Goal: Information Seeking & Learning: Learn about a topic

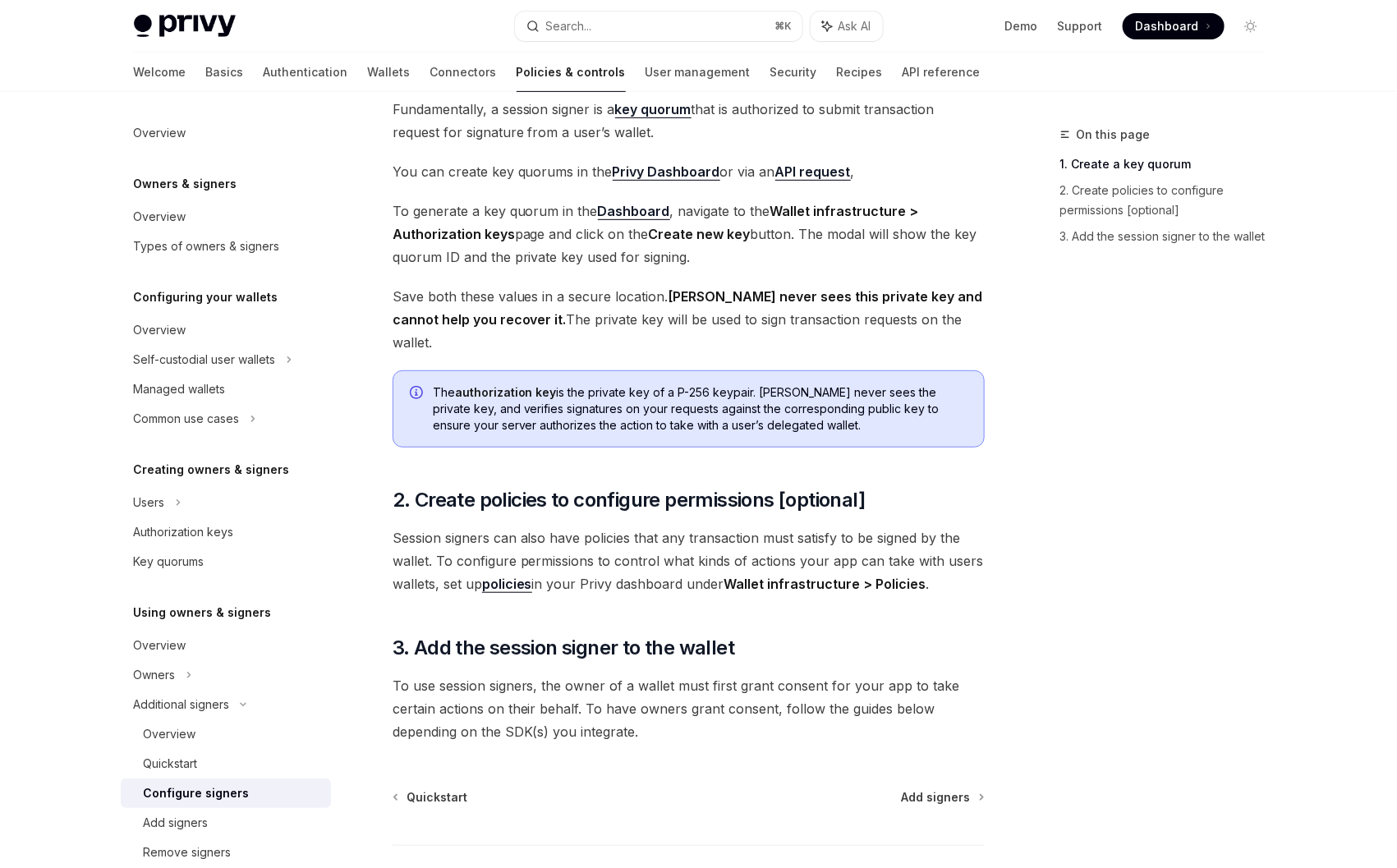
scroll to position [234, 0]
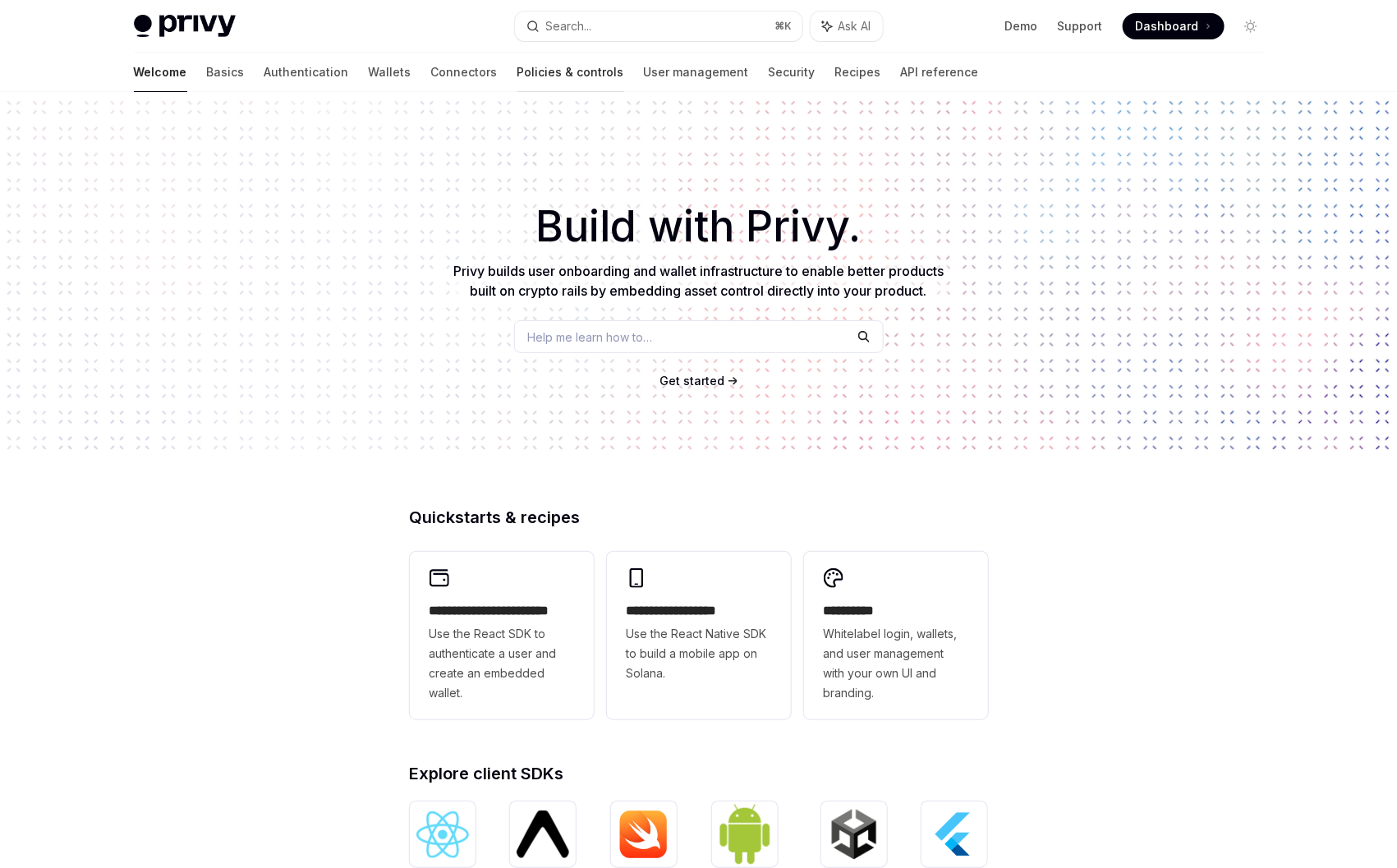
click at [518, 72] on link "Policies & controls" at bounding box center [571, 72] width 107 height 40
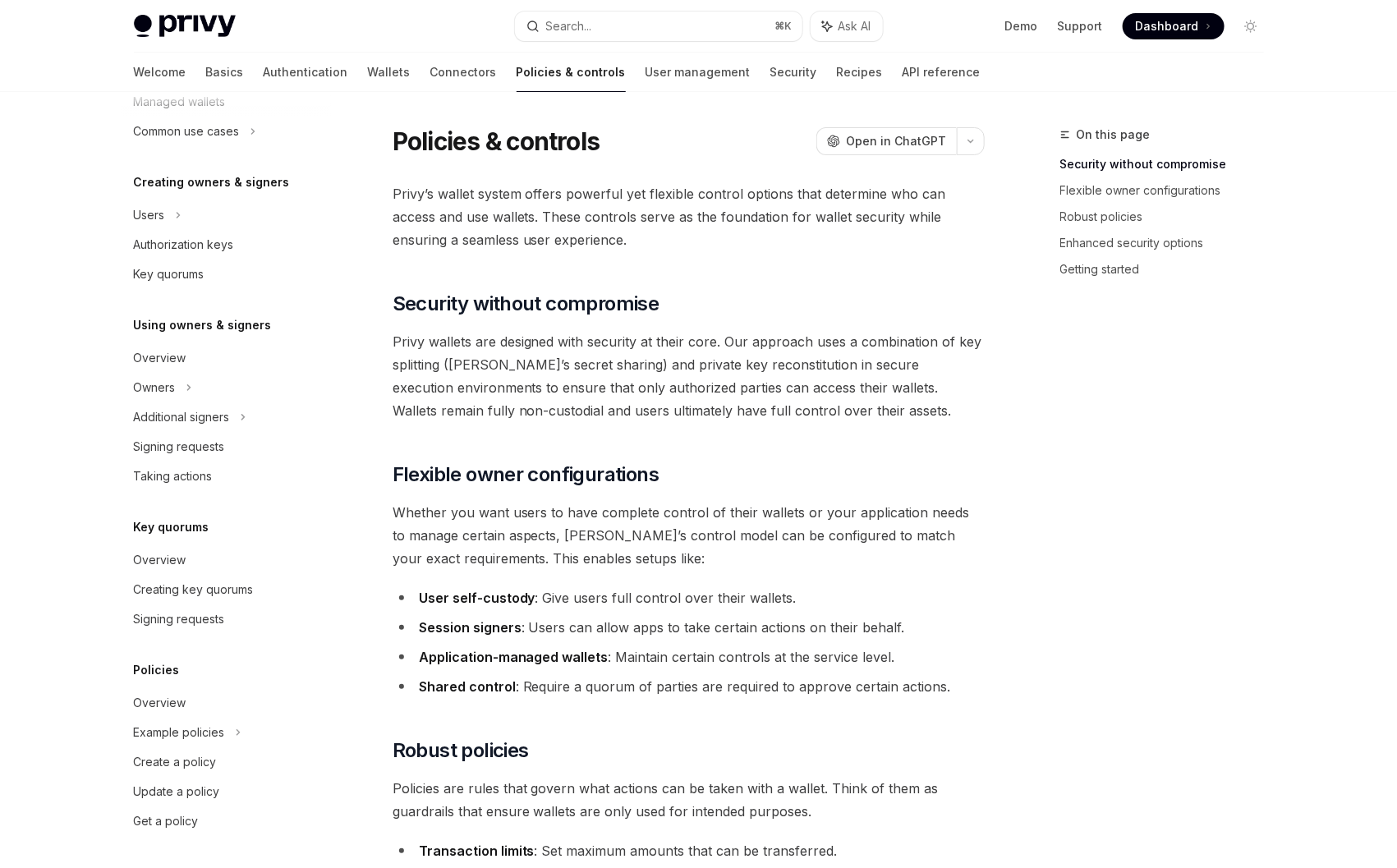
scroll to position [285, 0]
click at [212, 458] on div "Signing requests" at bounding box center [179, 448] width 91 height 19
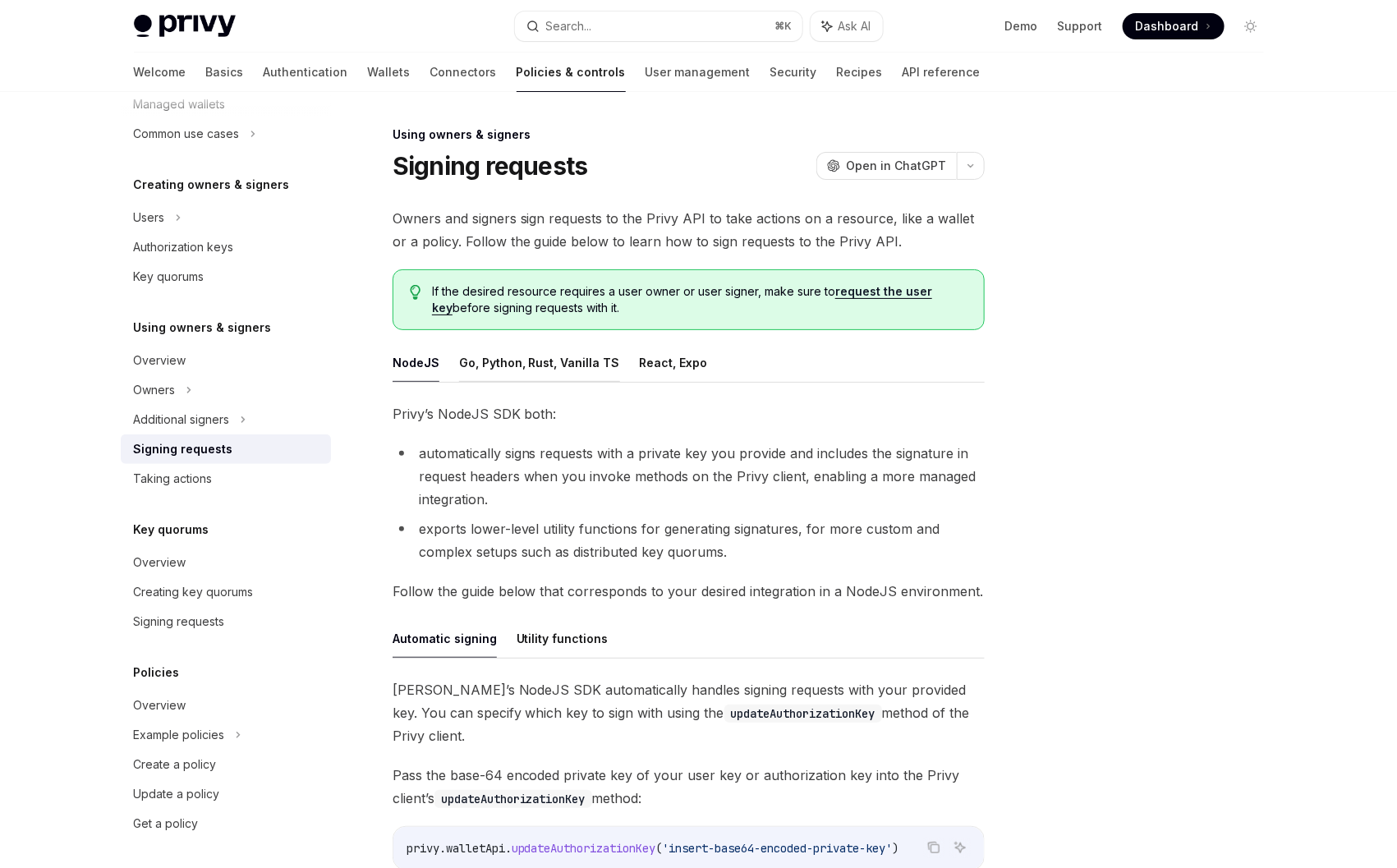
click at [543, 371] on button "Go, Python, Rust, Vanilla TS" at bounding box center [540, 363] width 161 height 39
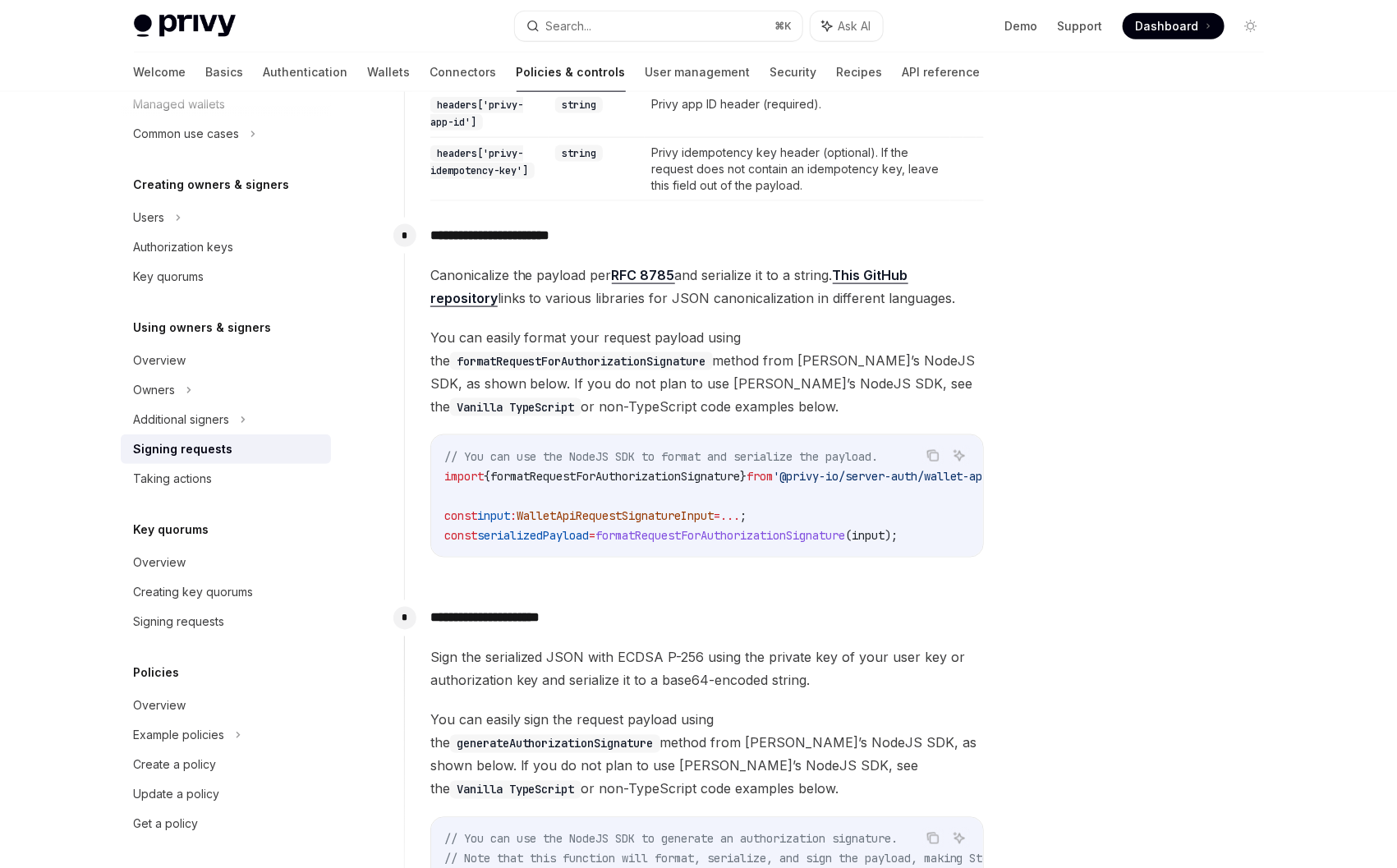
scroll to position [952, 0]
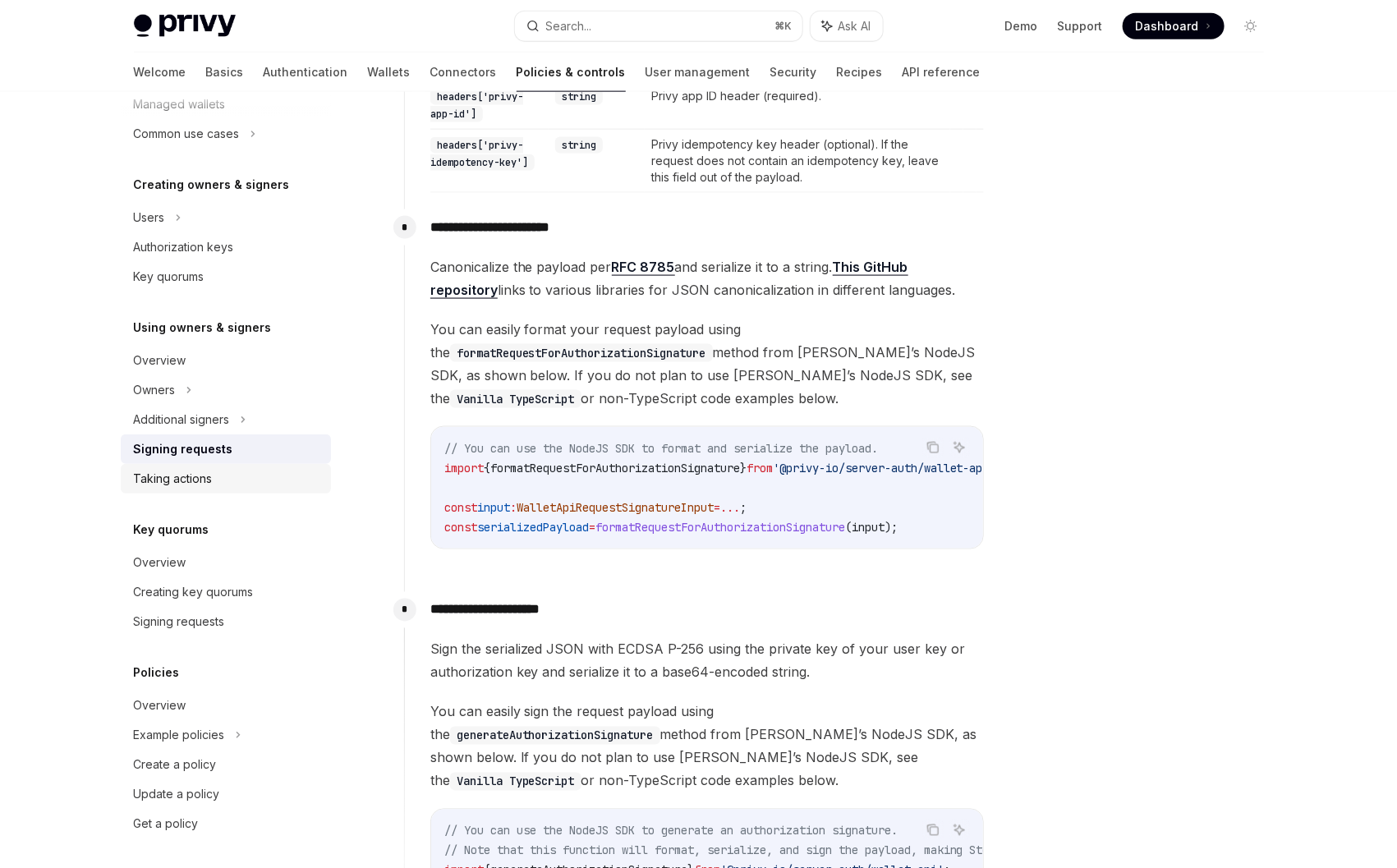
click at [193, 483] on div "Taking actions" at bounding box center [173, 478] width 79 height 19
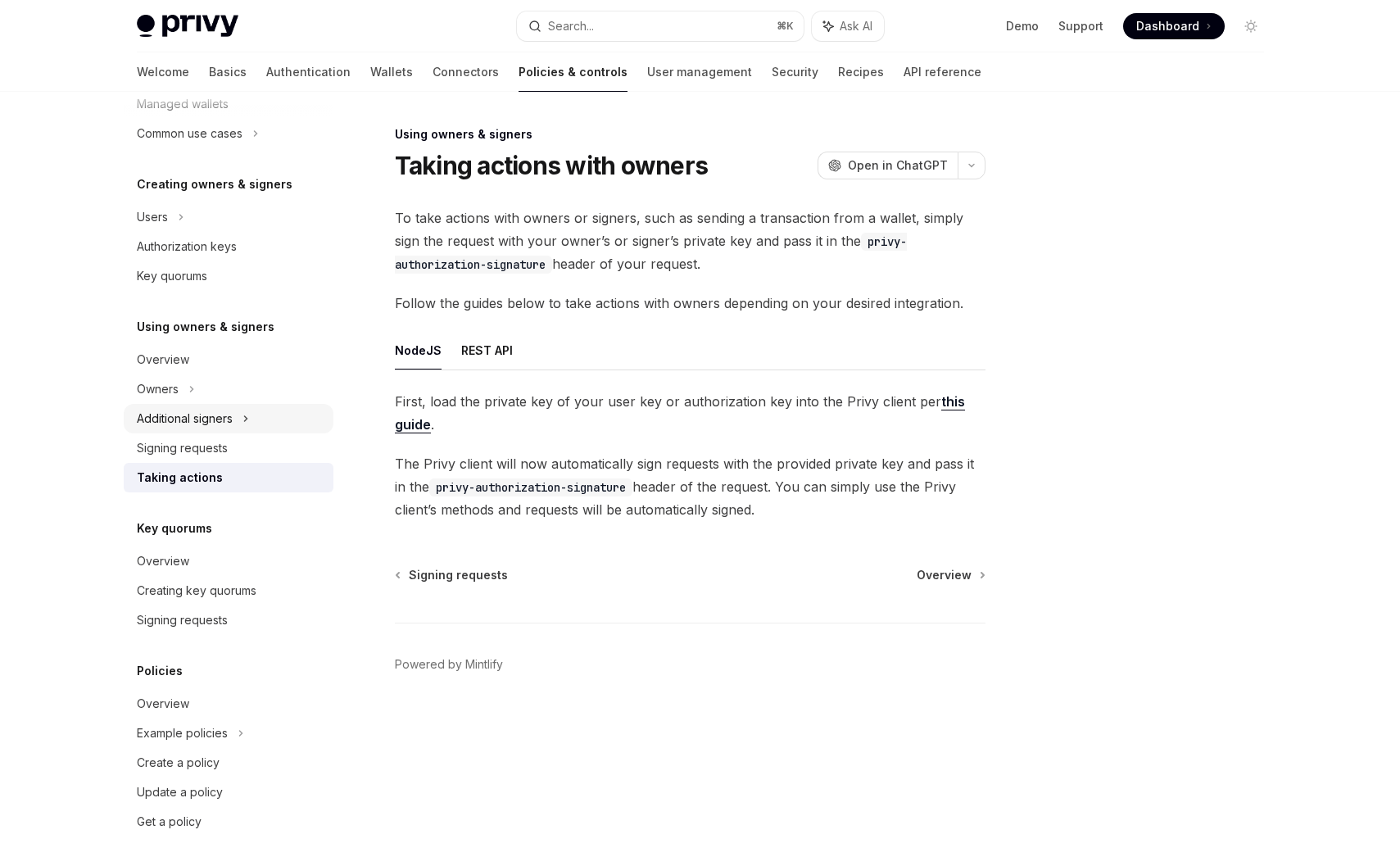
click at [200, 429] on div "Additional signers" at bounding box center [229, 419] width 210 height 30
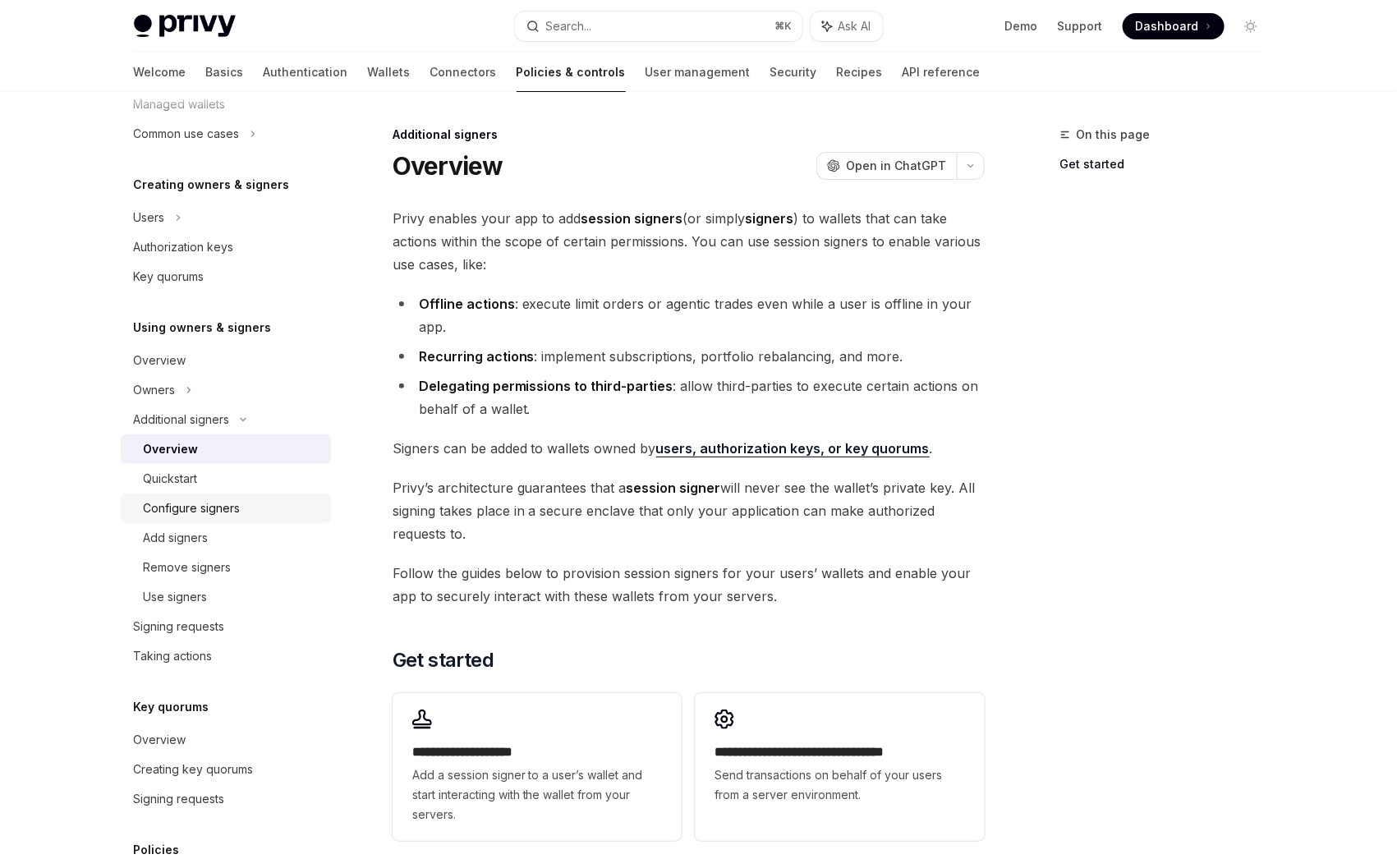
click at [212, 499] on div "Configure signers" at bounding box center [192, 508] width 97 height 19
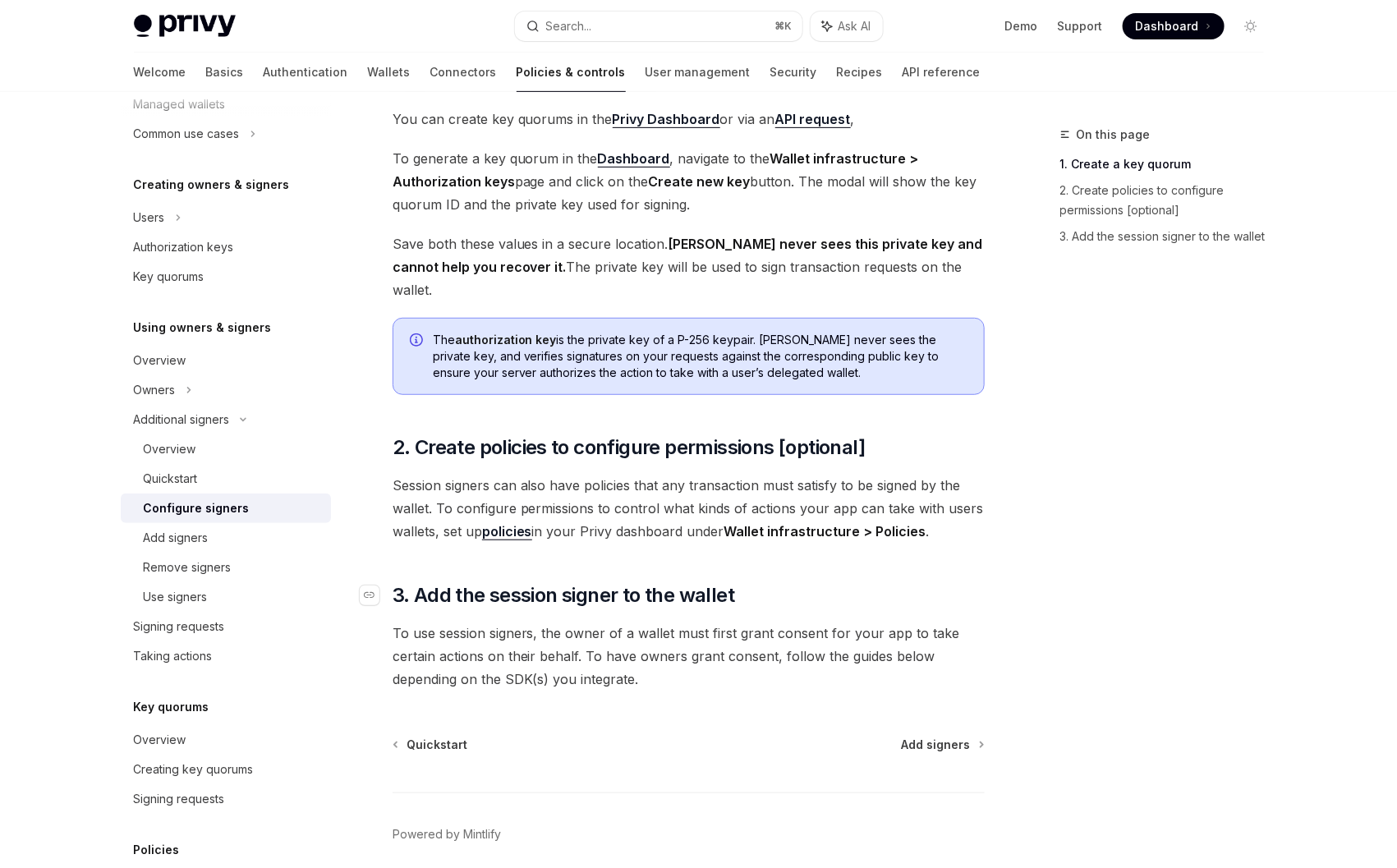
scroll to position [286, 0]
click at [201, 481] on div "Quickstart" at bounding box center [233, 478] width 178 height 19
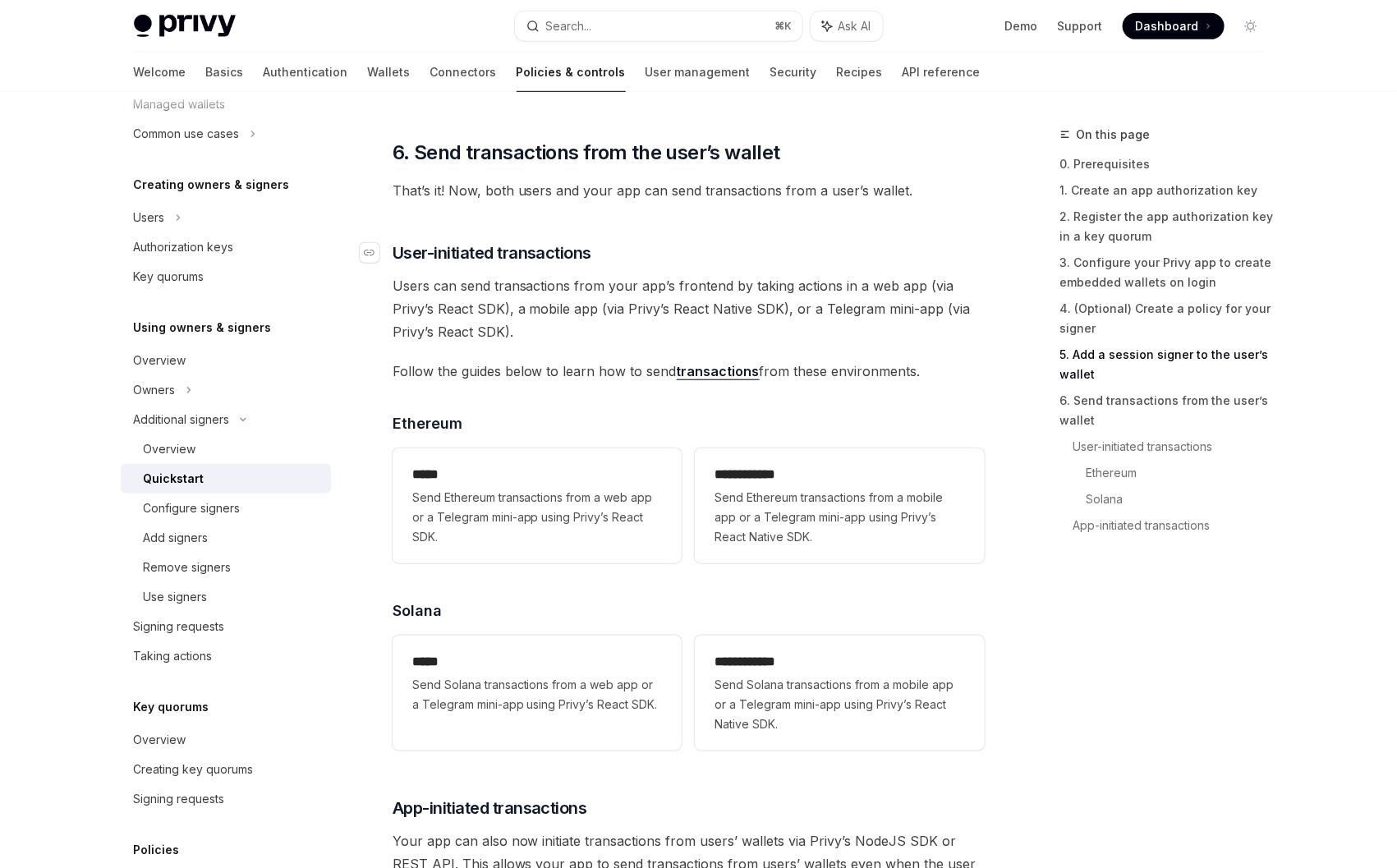
scroll to position [3223, 0]
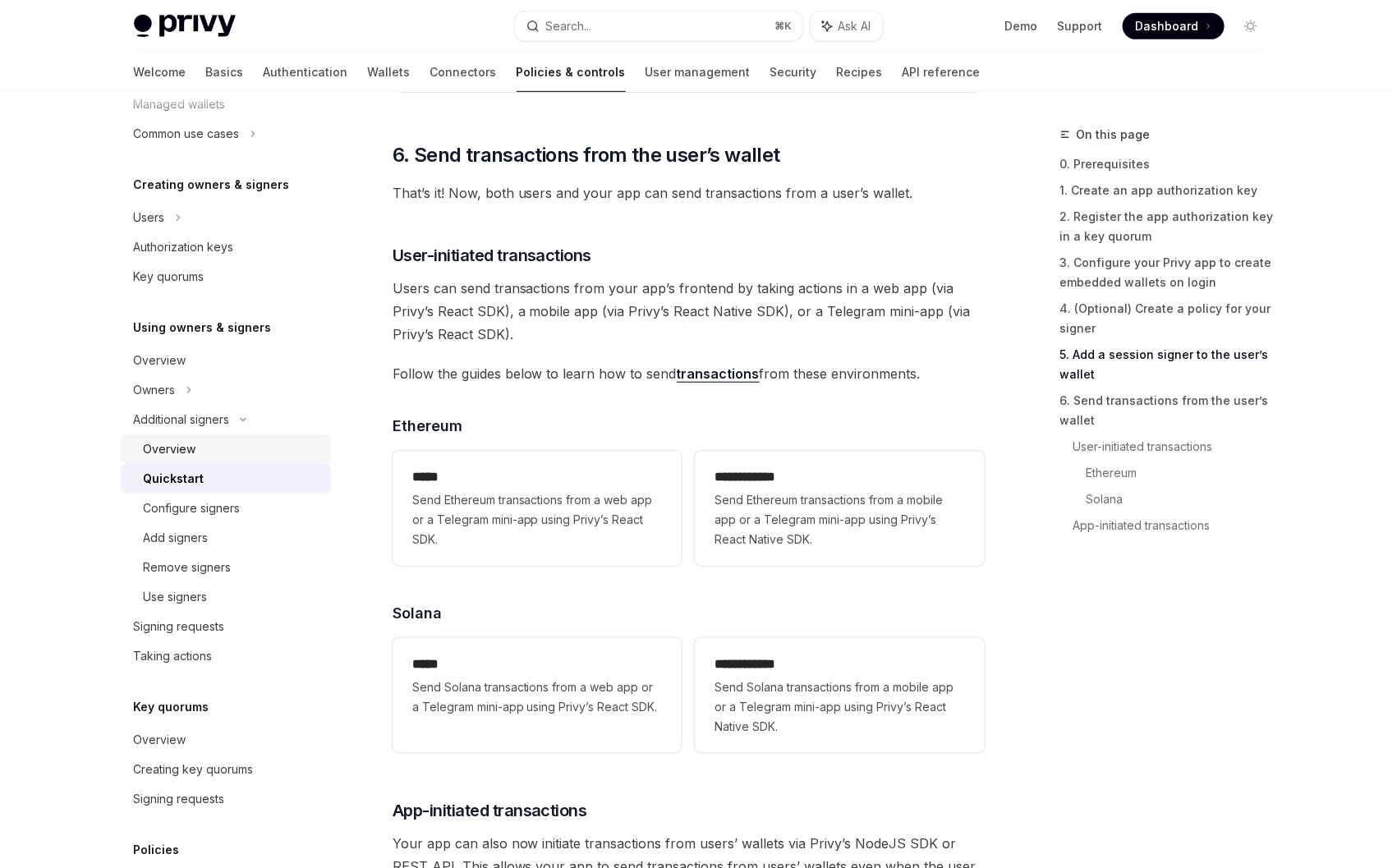
click at [189, 442] on div "Overview" at bounding box center [170, 448] width 52 height 19
type textarea "*"
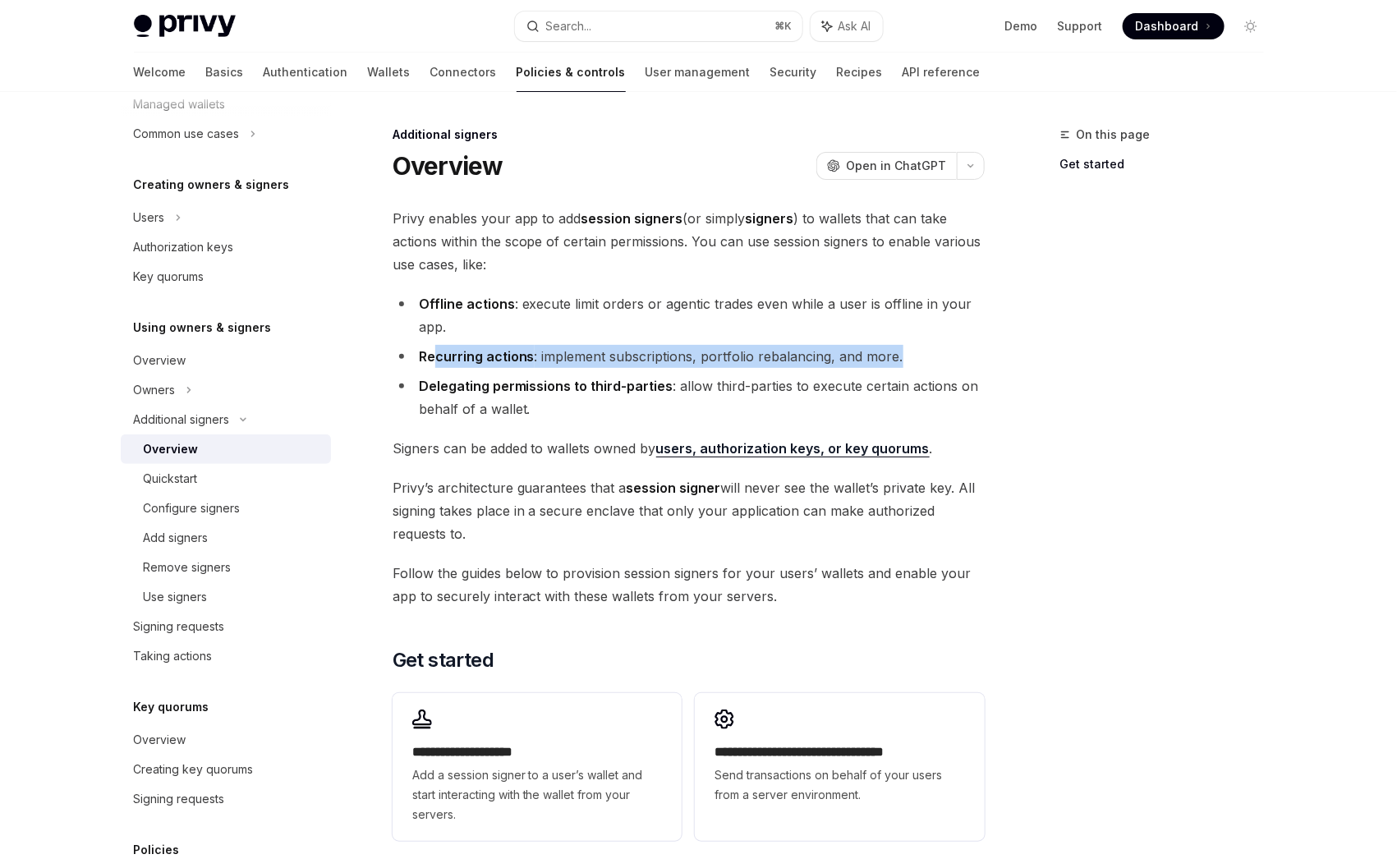
drag, startPoint x: 432, startPoint y: 363, endPoint x: 954, endPoint y: 367, distance: 522.0
click at [952, 367] on li "Recurring actions : implement subscriptions, portfolio rebalancing, and more." at bounding box center [689, 356] width 592 height 23
click at [954, 367] on li "Recurring actions : implement subscriptions, portfolio rebalancing, and more." at bounding box center [689, 356] width 592 height 23
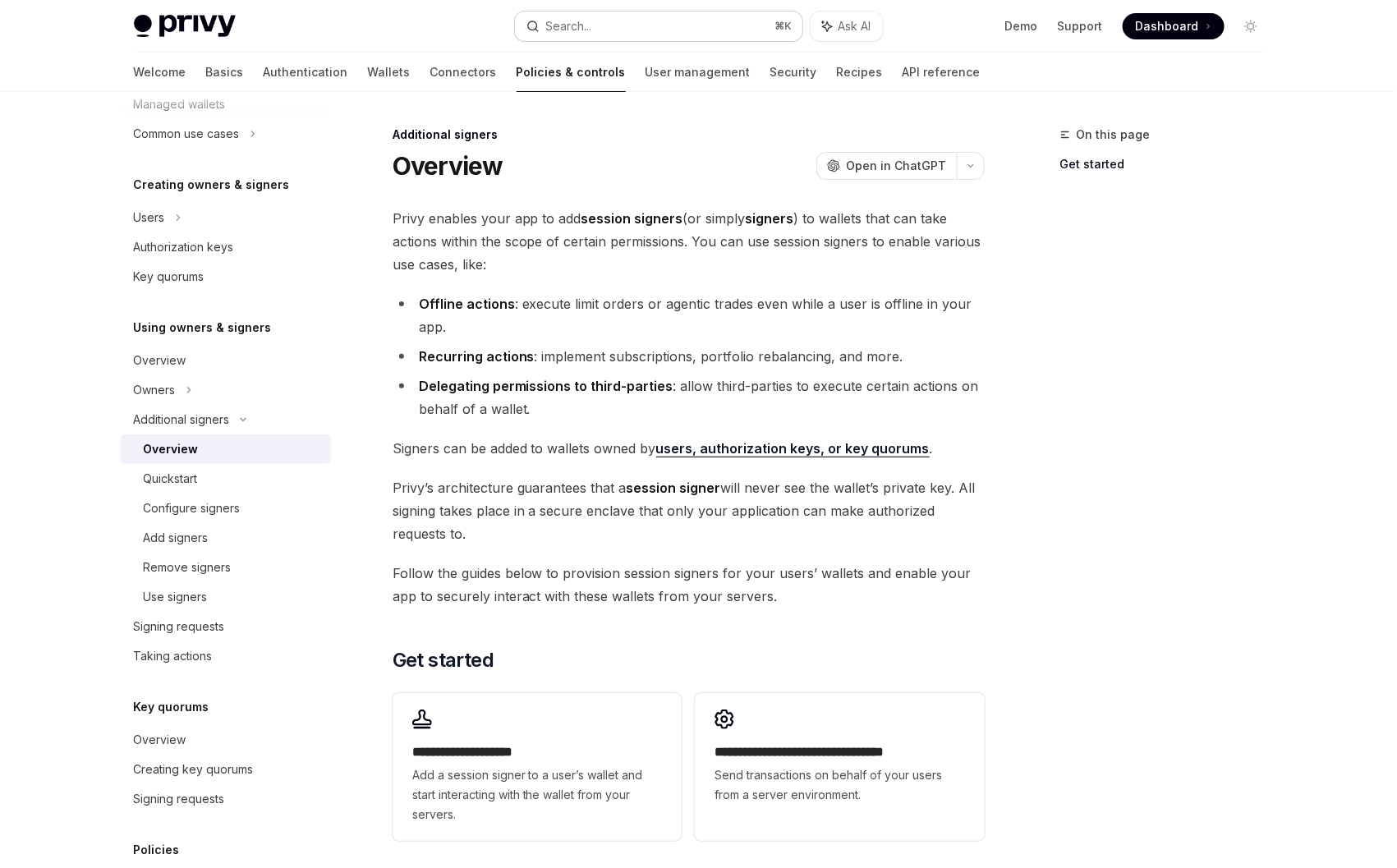
click at [718, 25] on button "Search... ⌘ K" at bounding box center [659, 26] width 288 height 30
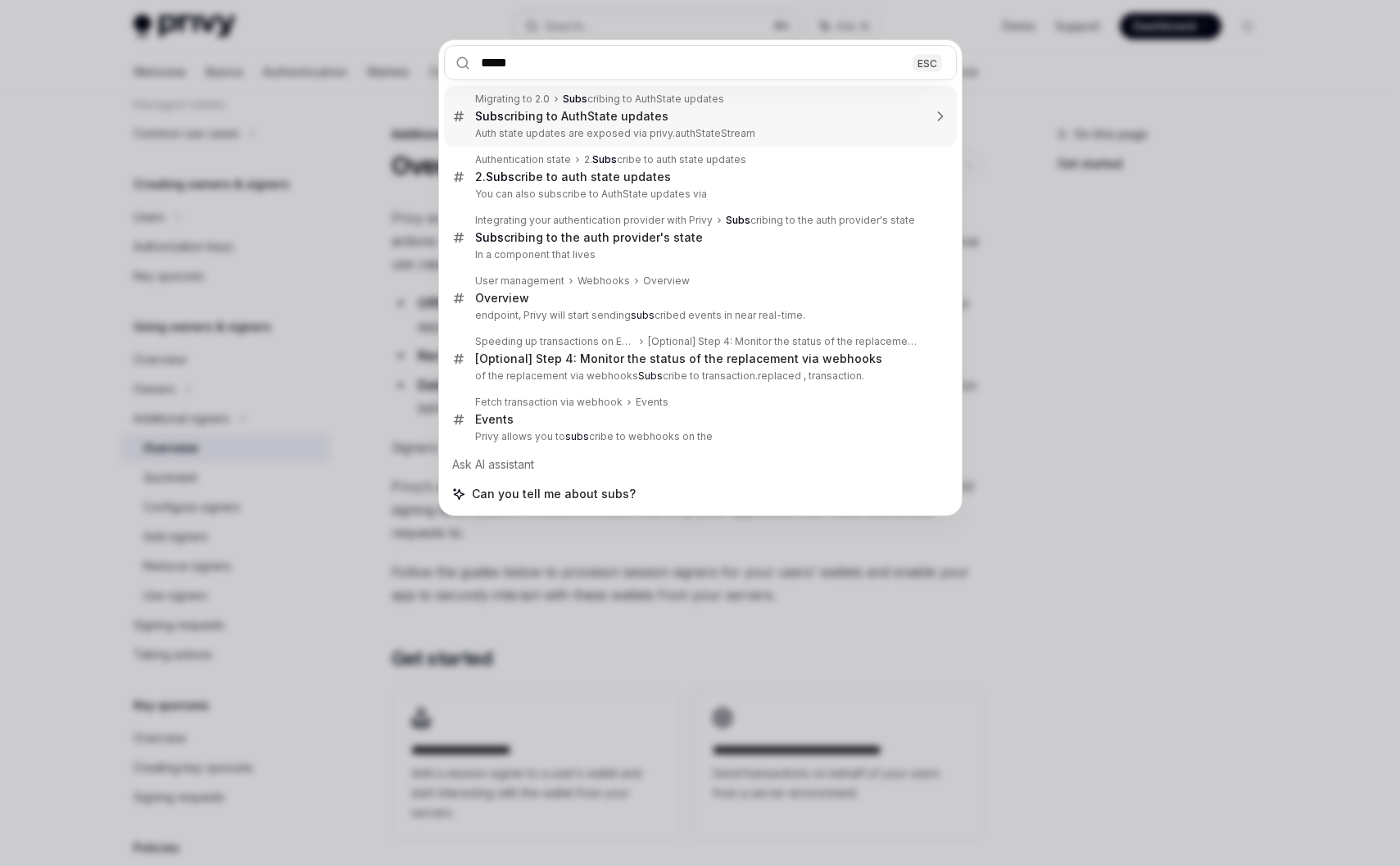
type input "******"
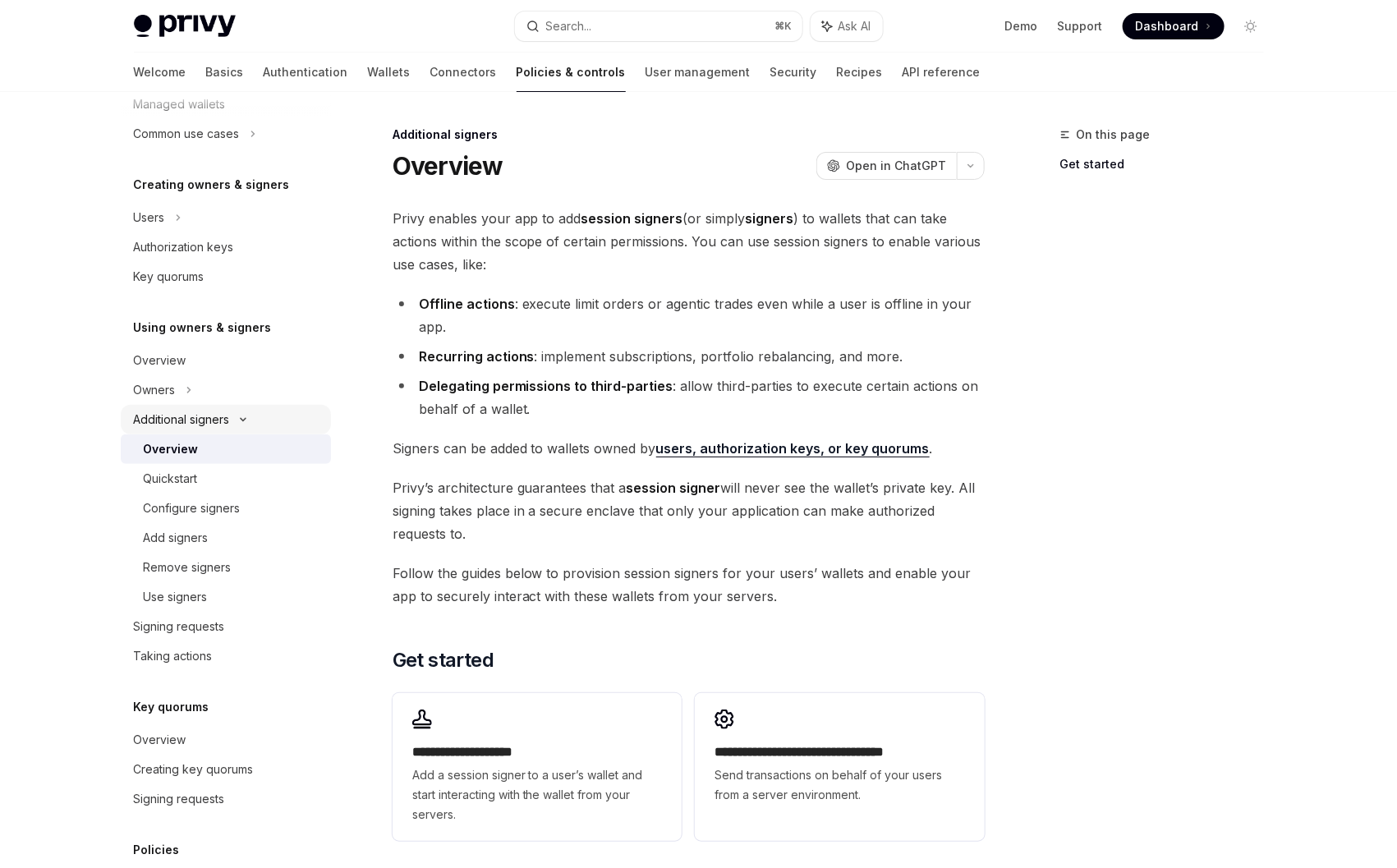
click at [181, 414] on div "Additional signers" at bounding box center [182, 419] width 96 height 19
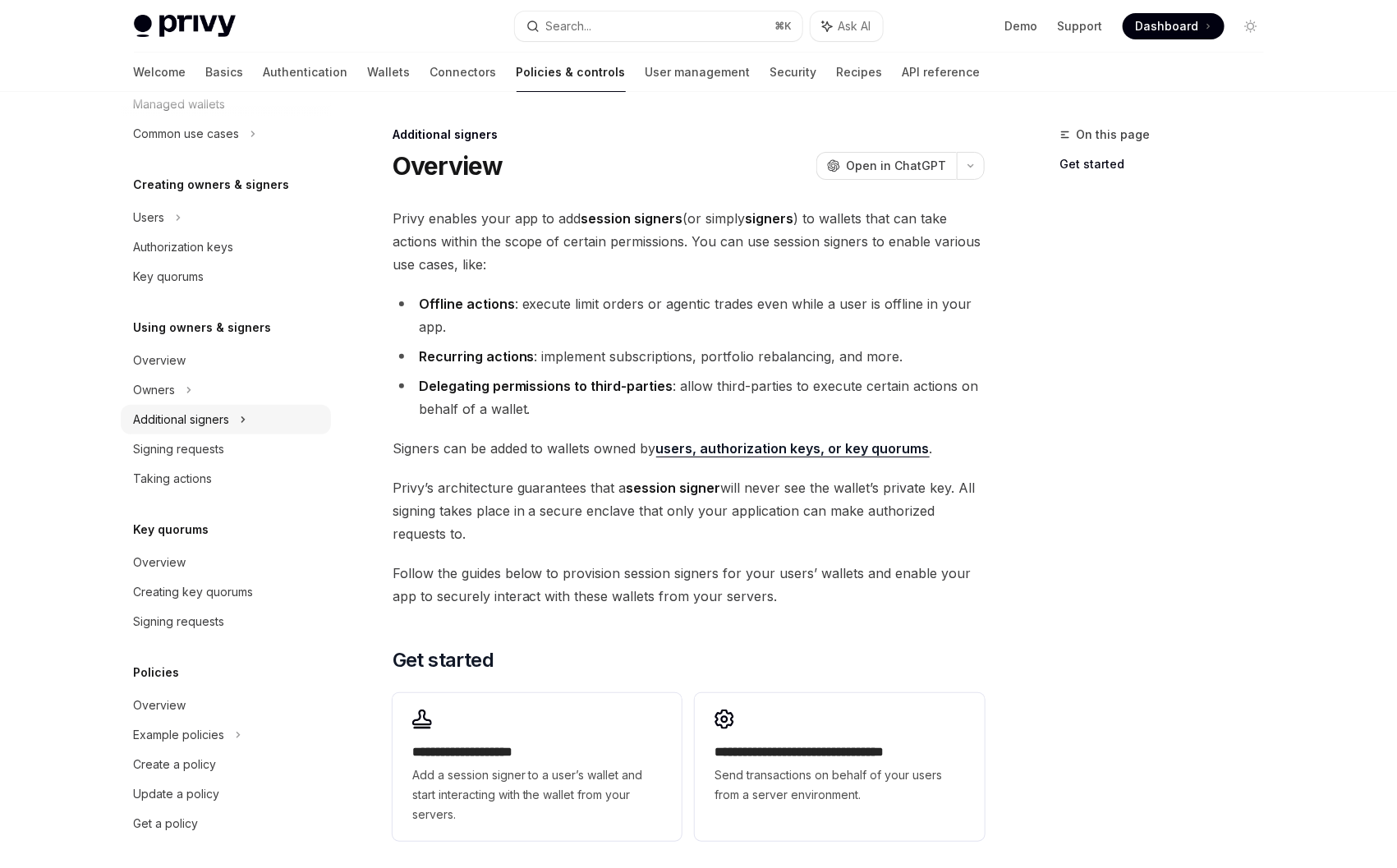
click at [181, 414] on div "Additional signers" at bounding box center [182, 419] width 96 height 19
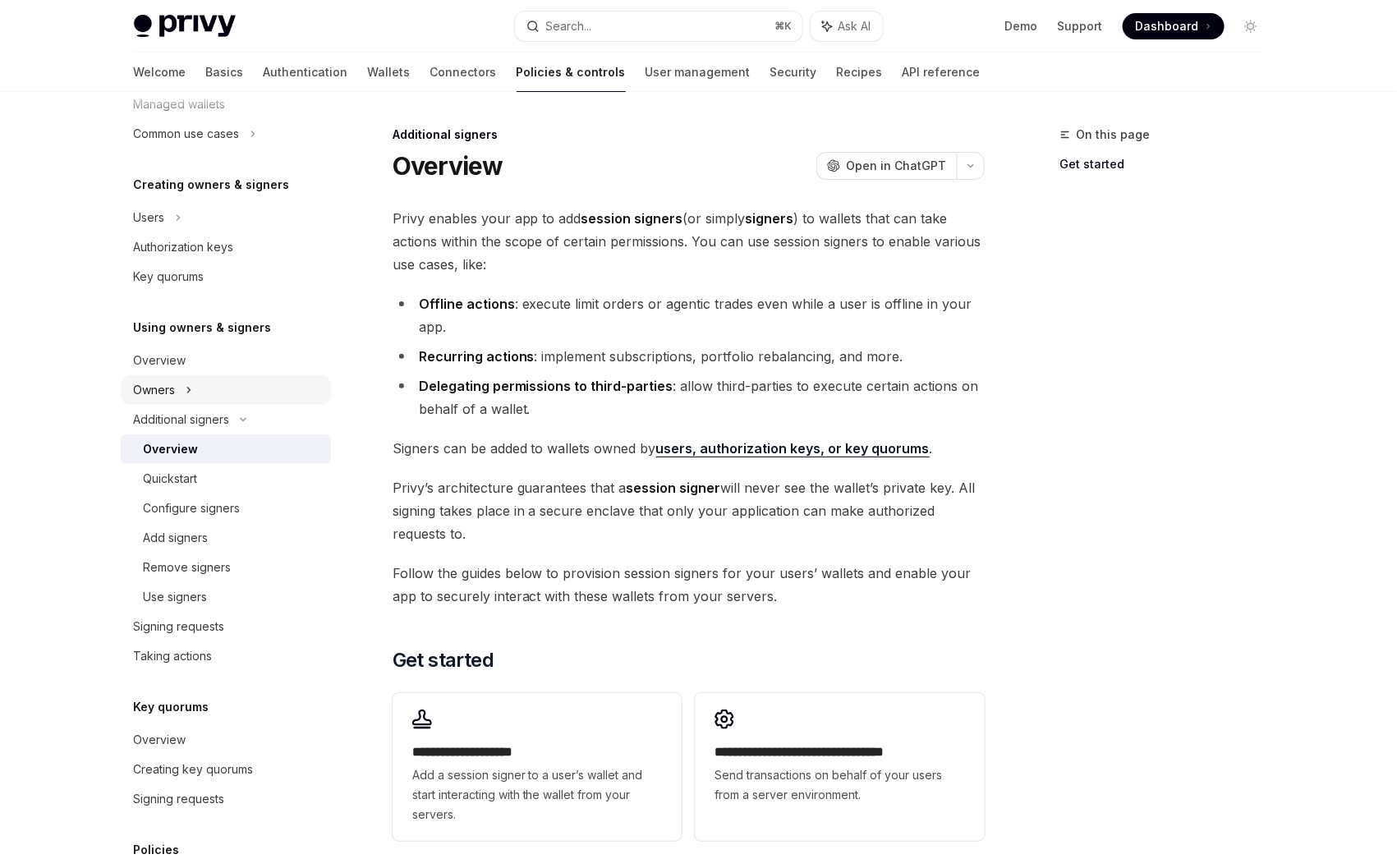
click at [174, 85] on div "Owners" at bounding box center [205, 74] width 142 height 19
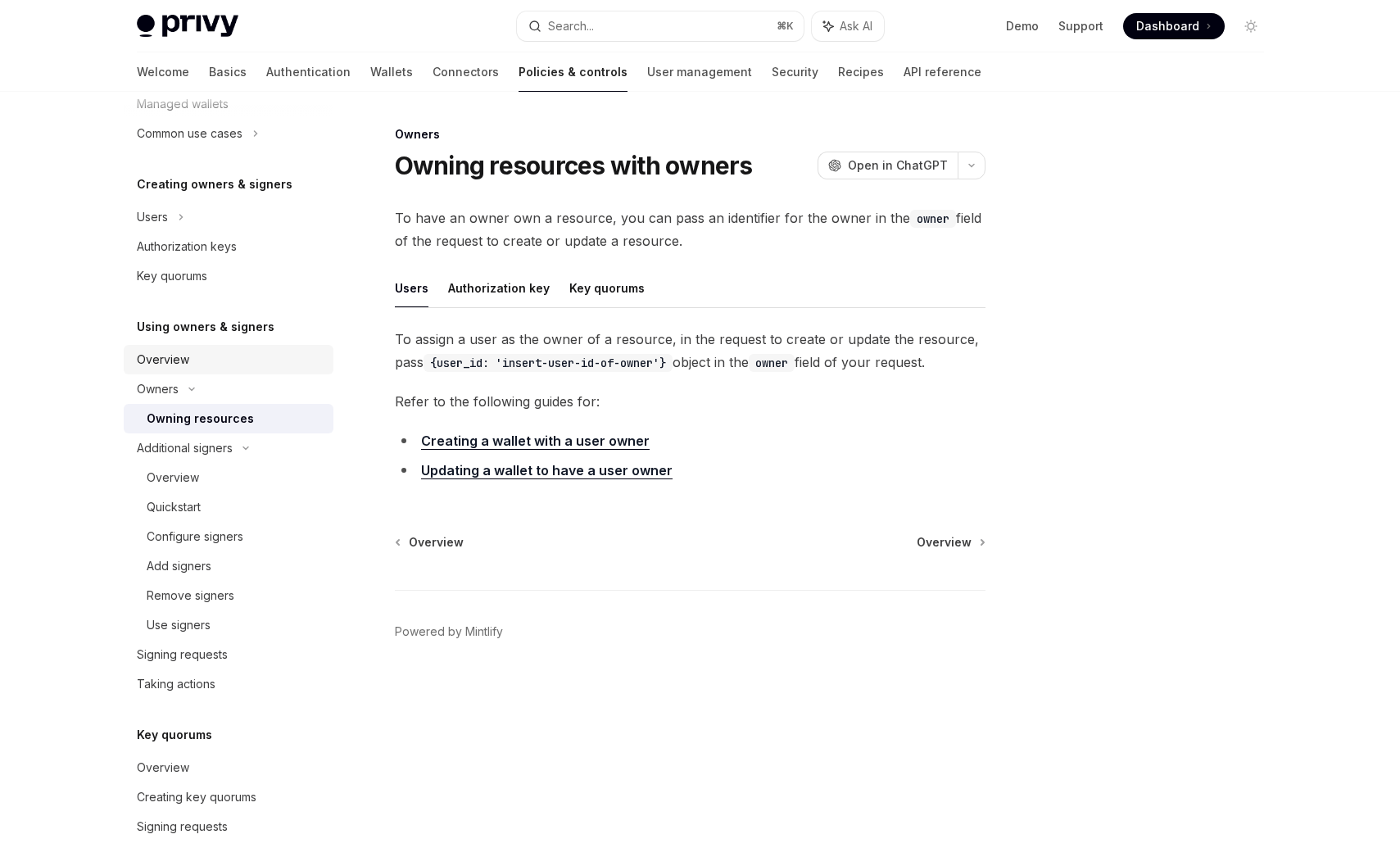
click at [176, 369] on link "Overview" at bounding box center [229, 360] width 210 height 30
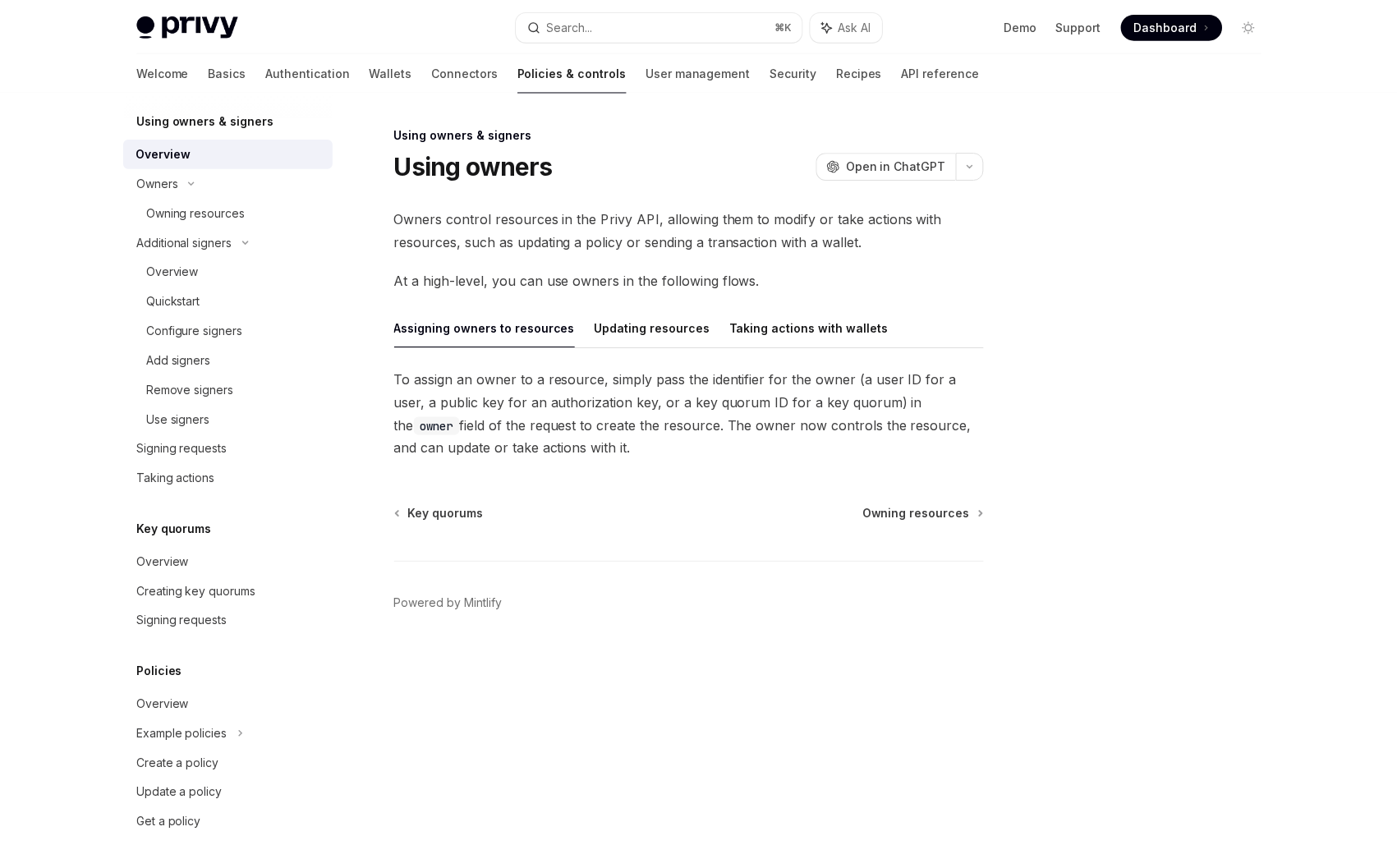
scroll to position [494, 0]
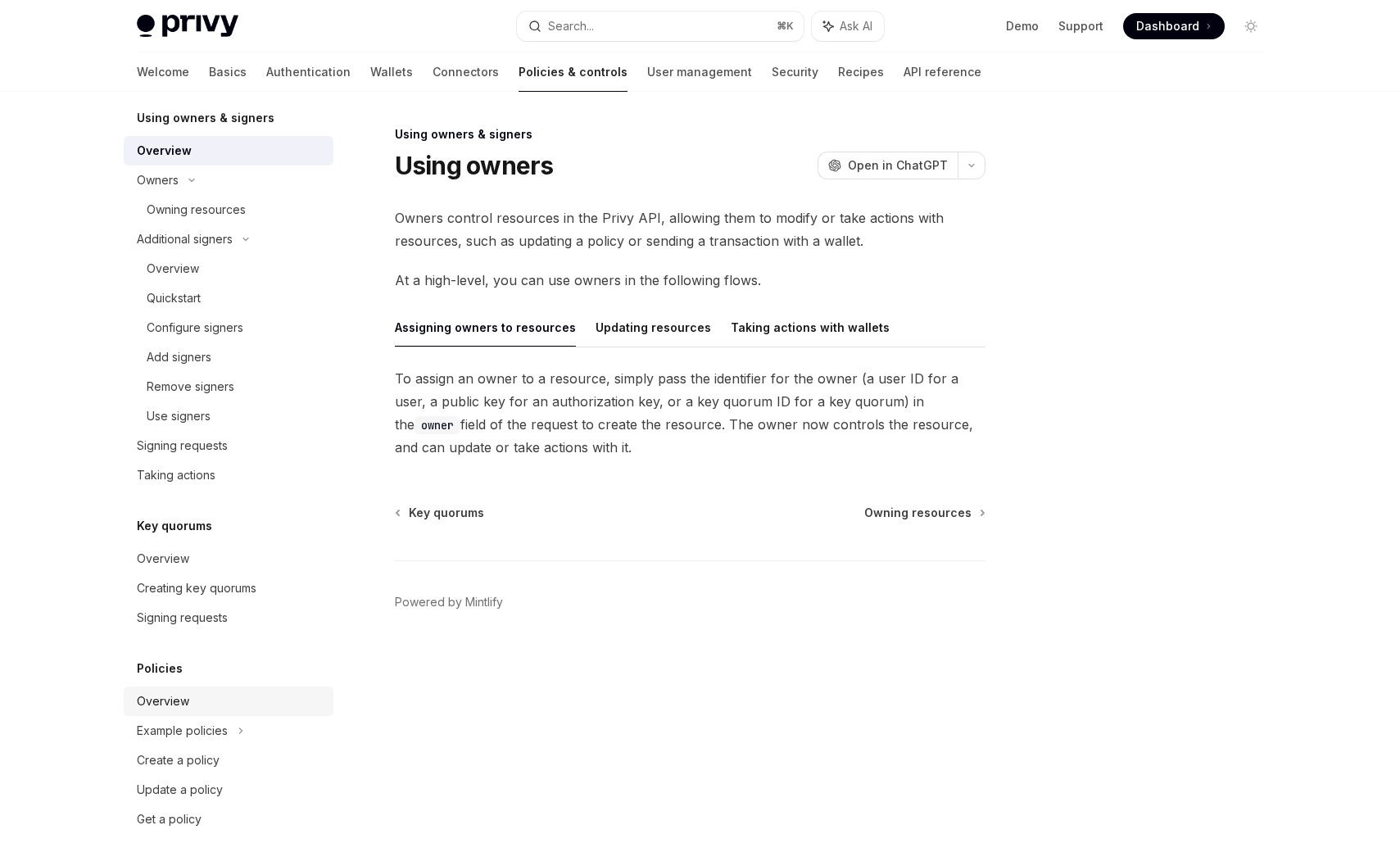
click at [151, 713] on link "Overview" at bounding box center [229, 701] width 210 height 30
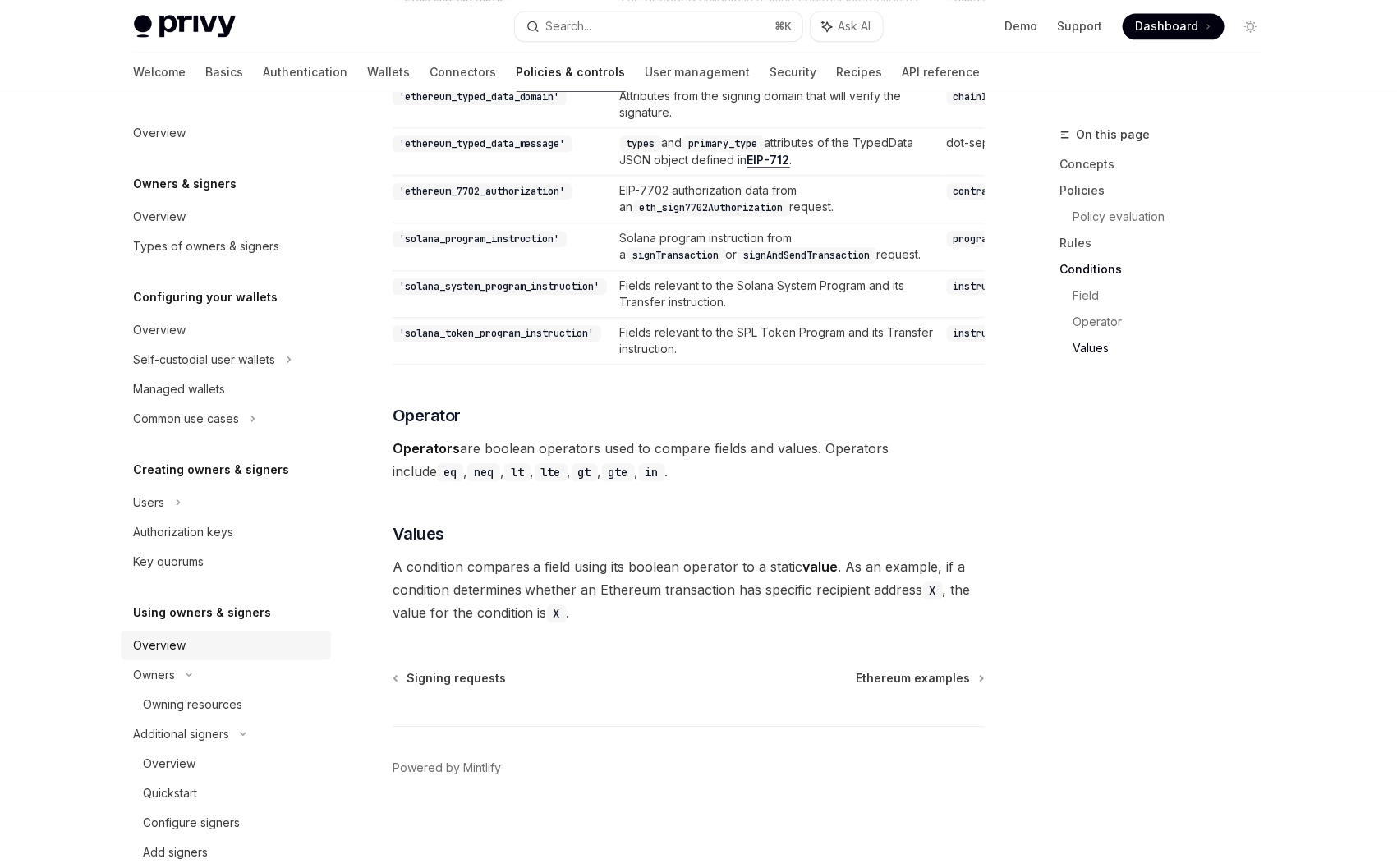
click at [168, 642] on div "Overview" at bounding box center [160, 645] width 52 height 19
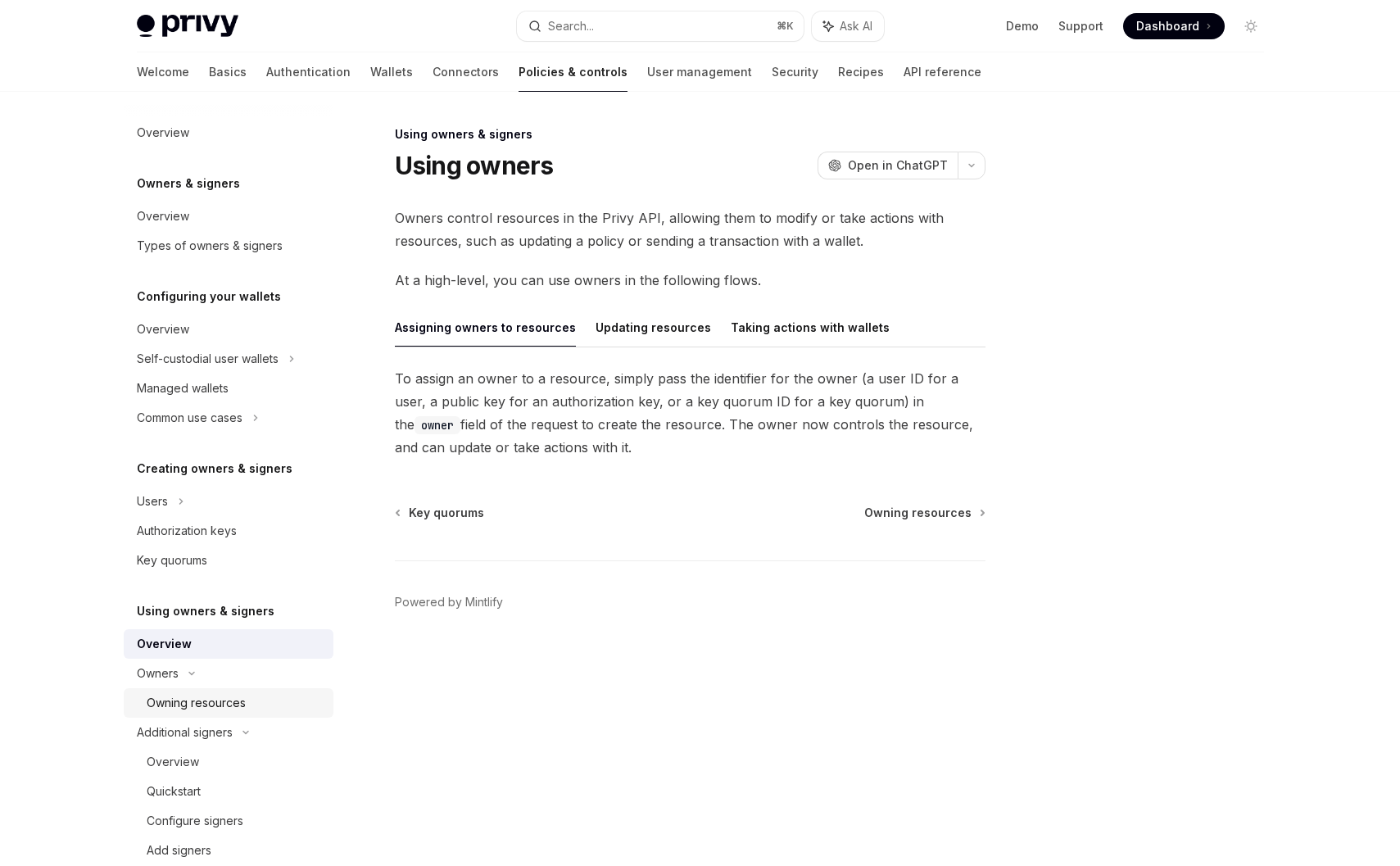
click at [228, 691] on link "Owning resources" at bounding box center [229, 703] width 210 height 30
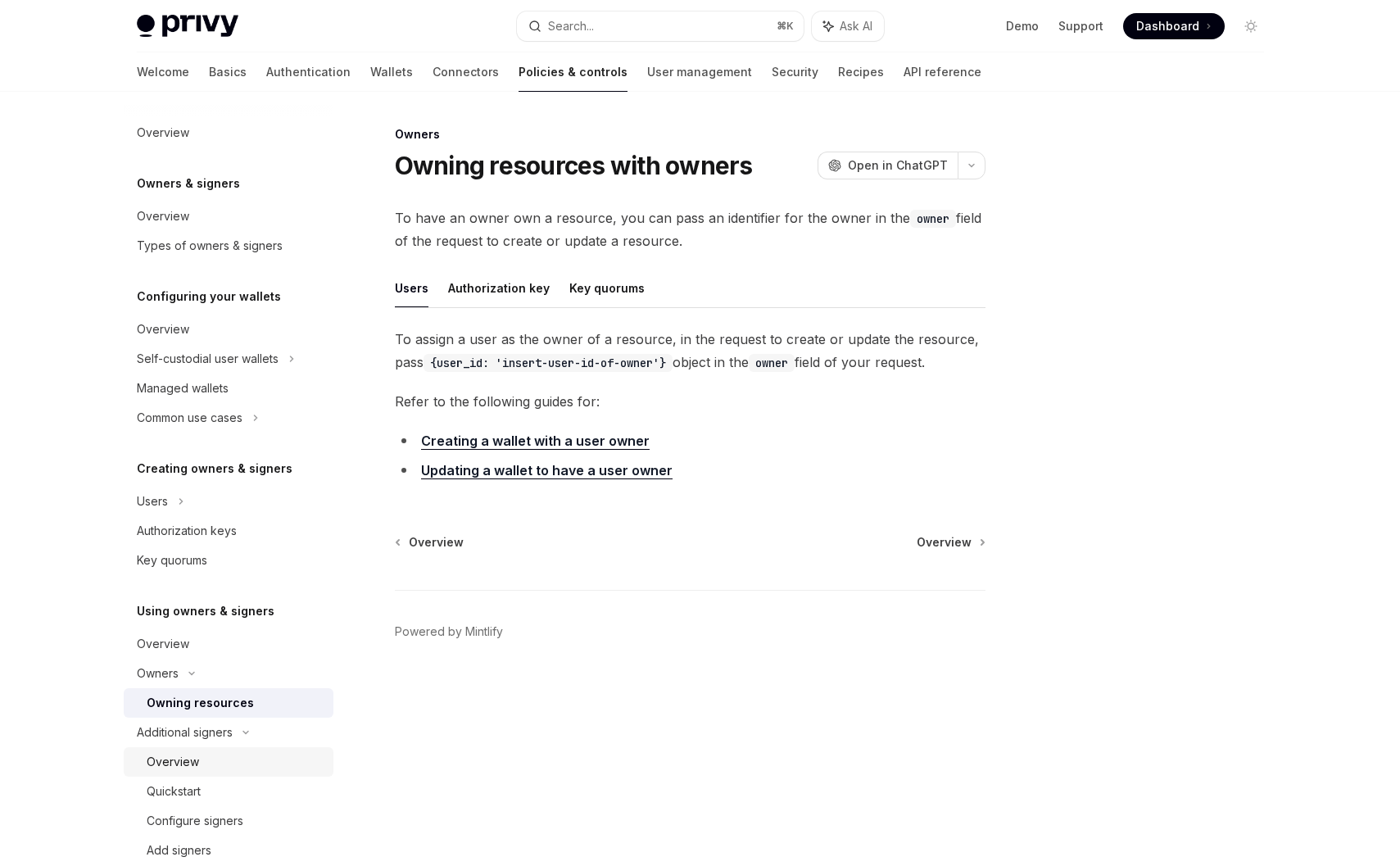
click at [211, 754] on div "Overview" at bounding box center [235, 761] width 177 height 19
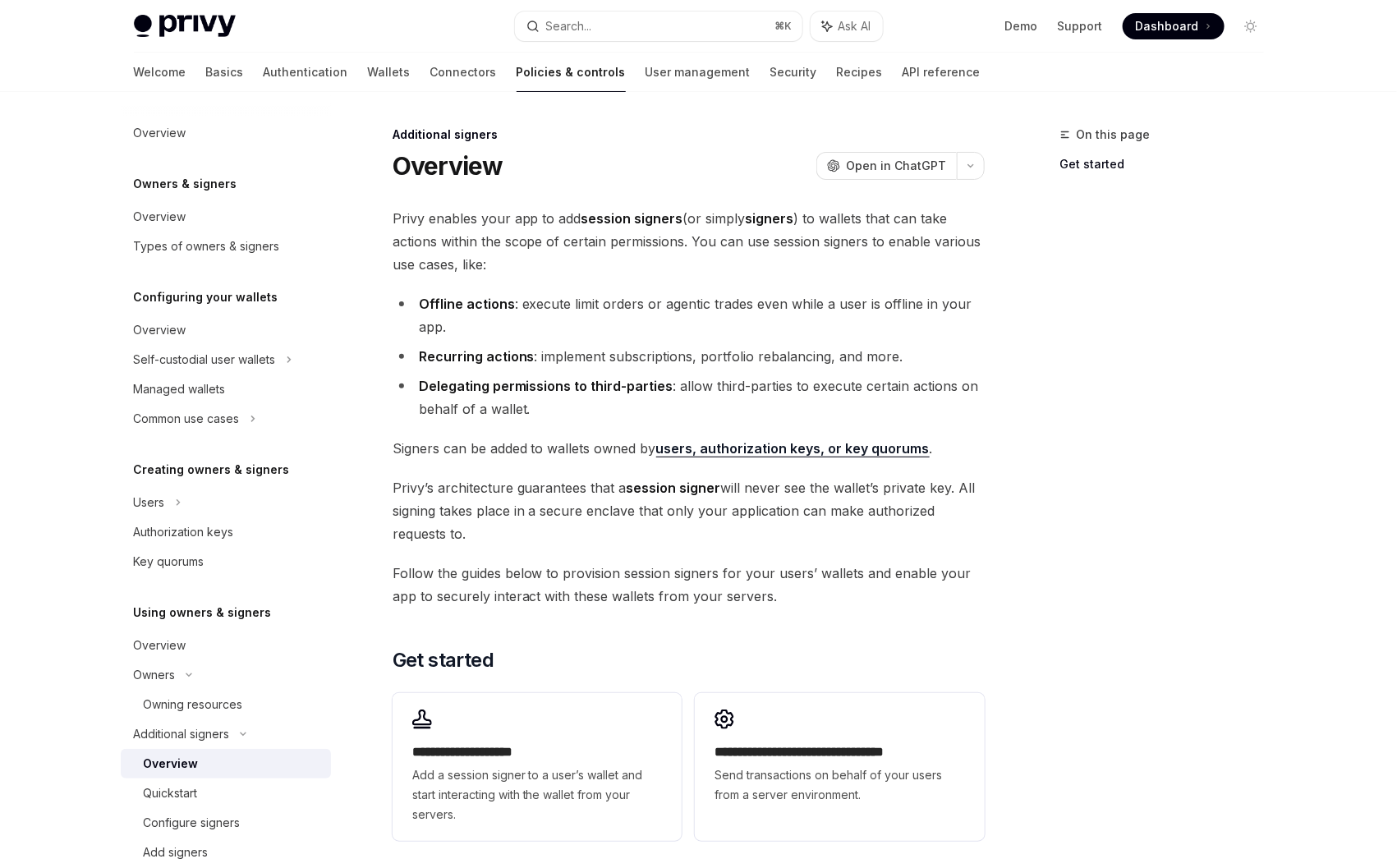
scroll to position [494, 0]
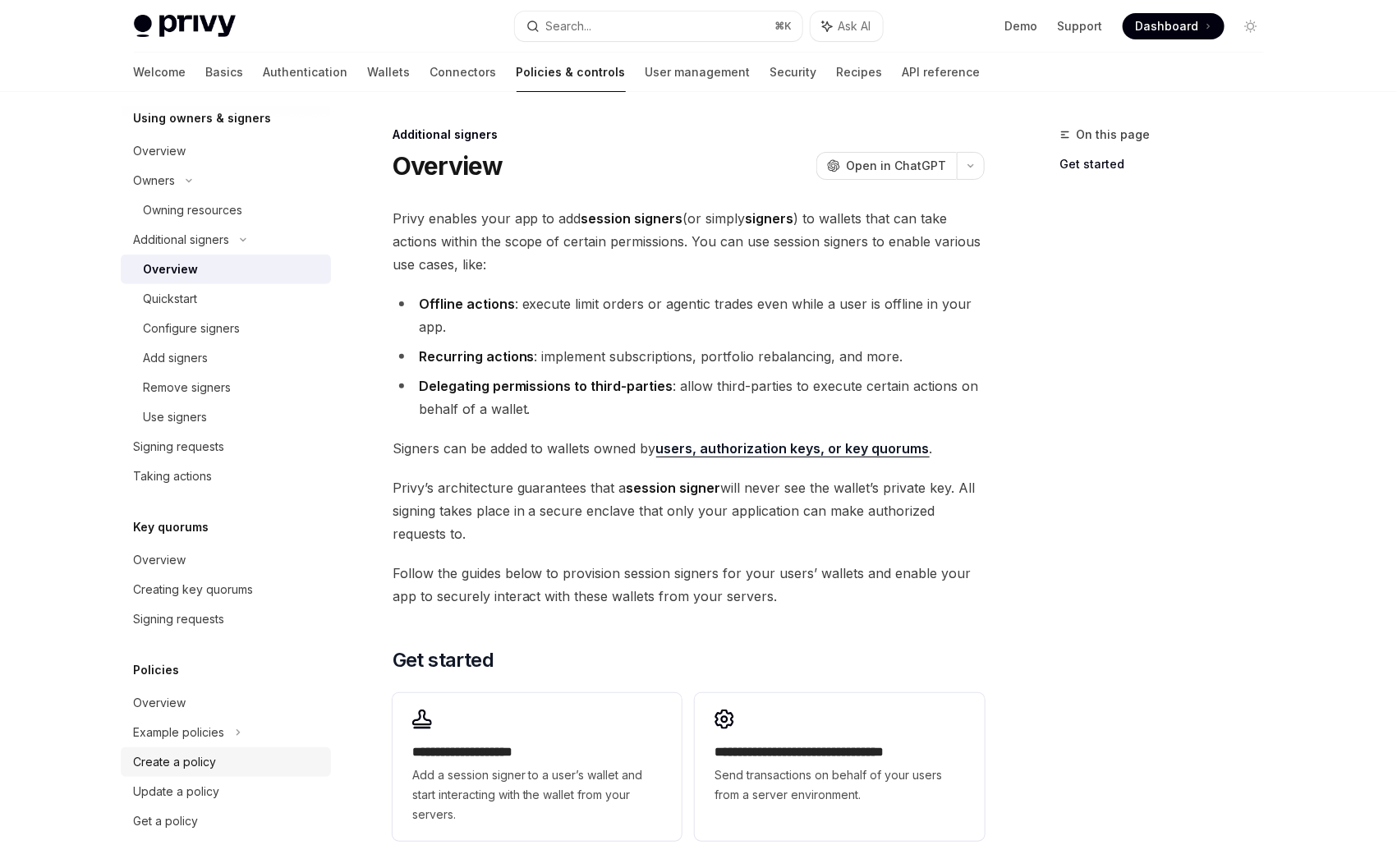
click at [191, 757] on div "Create a policy" at bounding box center [175, 761] width 83 height 19
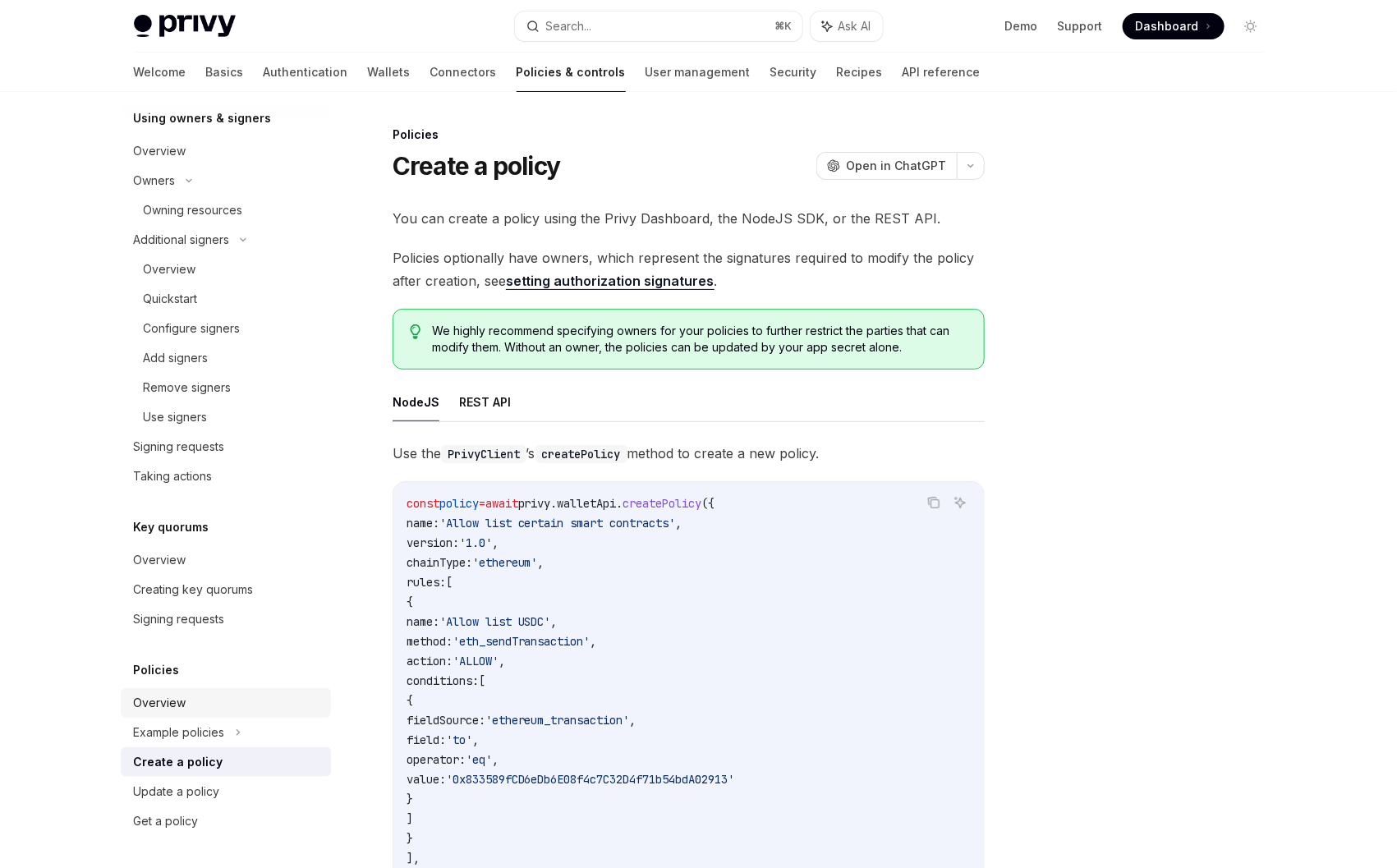
click at [159, 706] on div "Overview" at bounding box center [160, 702] width 52 height 19
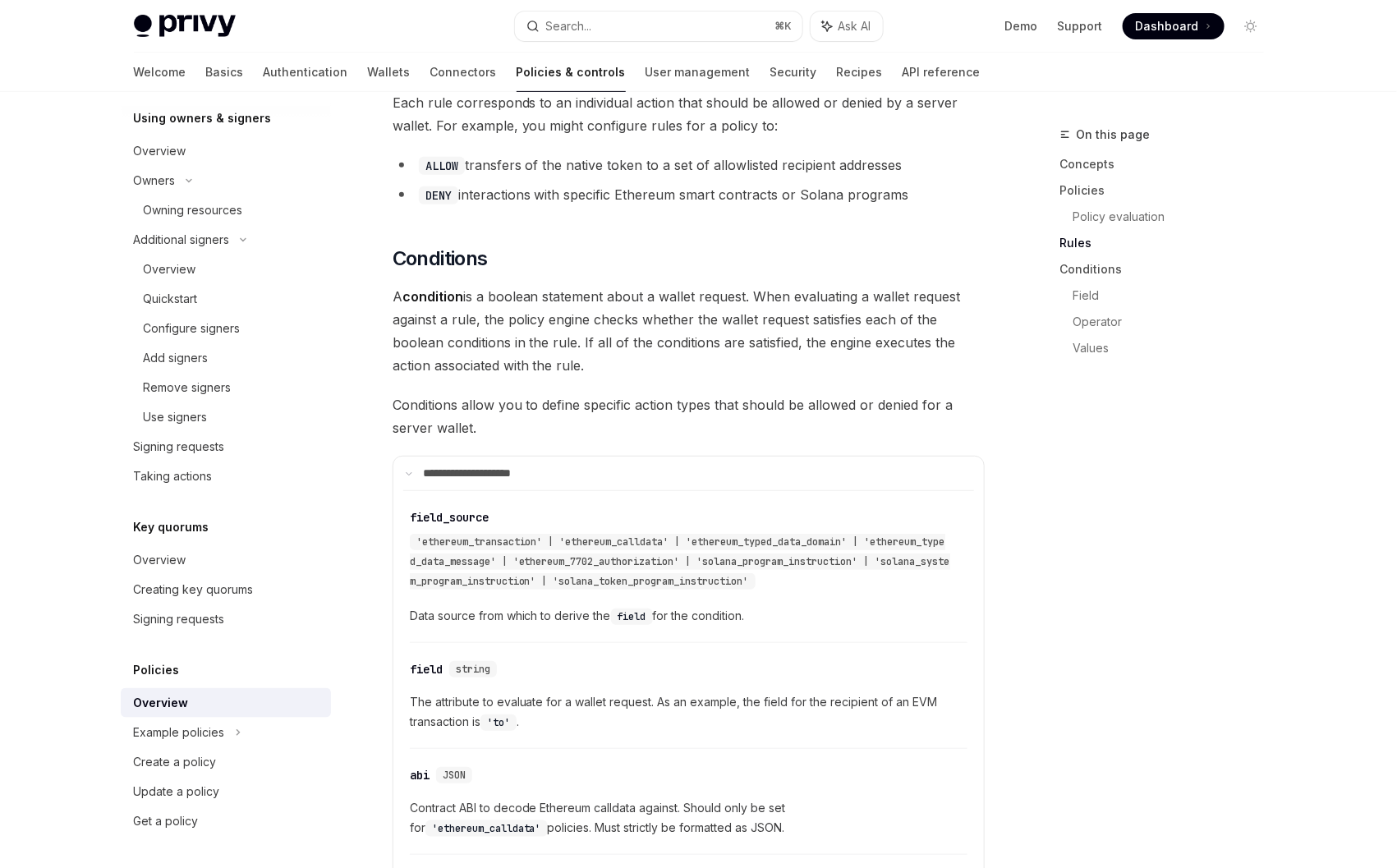
scroll to position [3082, 0]
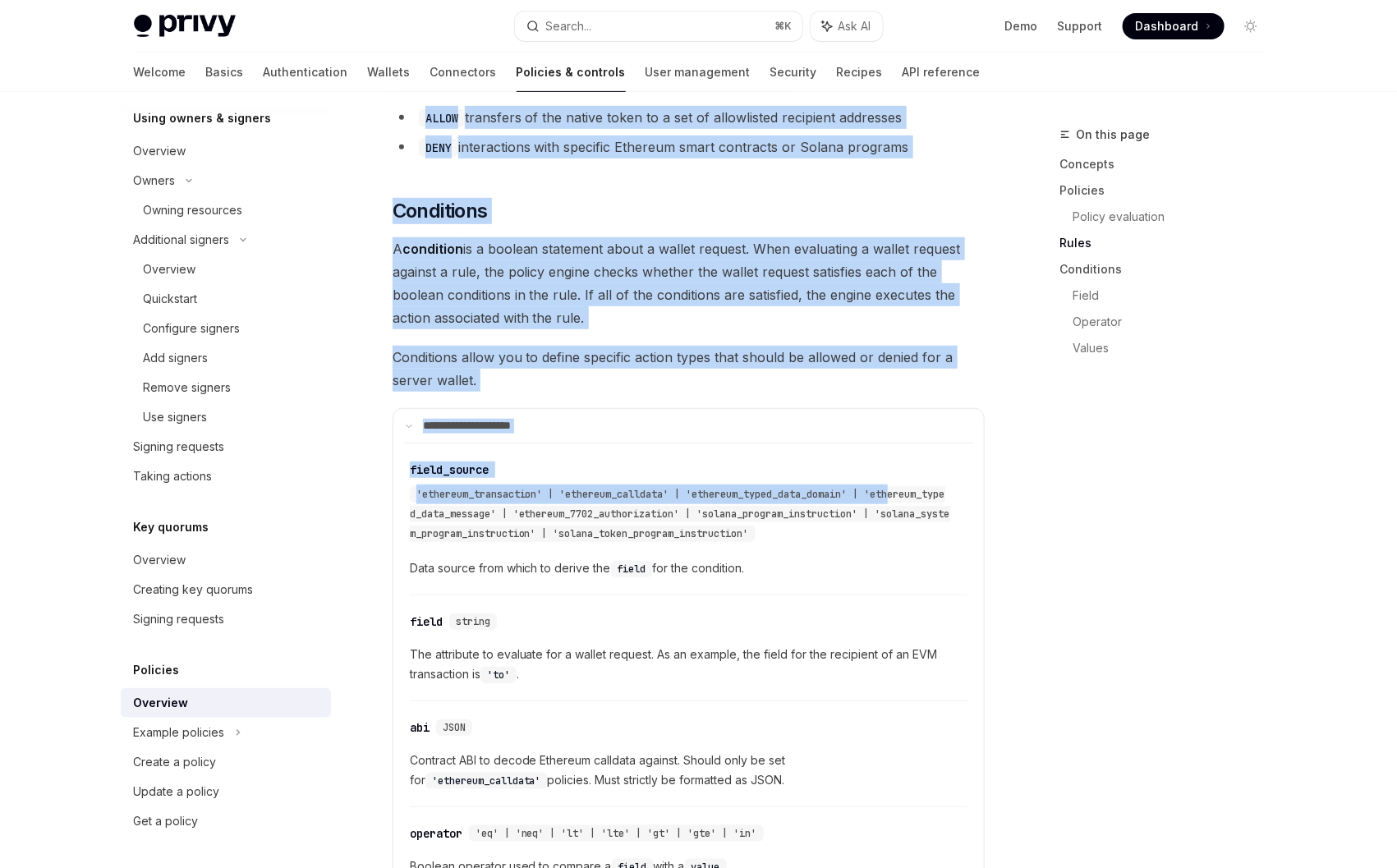
drag, startPoint x: 913, startPoint y: 493, endPoint x: 1033, endPoint y: 497, distance: 120.1
click at [1032, 498] on div "On this page Concepts Policies Policy evaluation Rules Conditions Field Operato…" at bounding box center [1152, 497] width 250 height 744
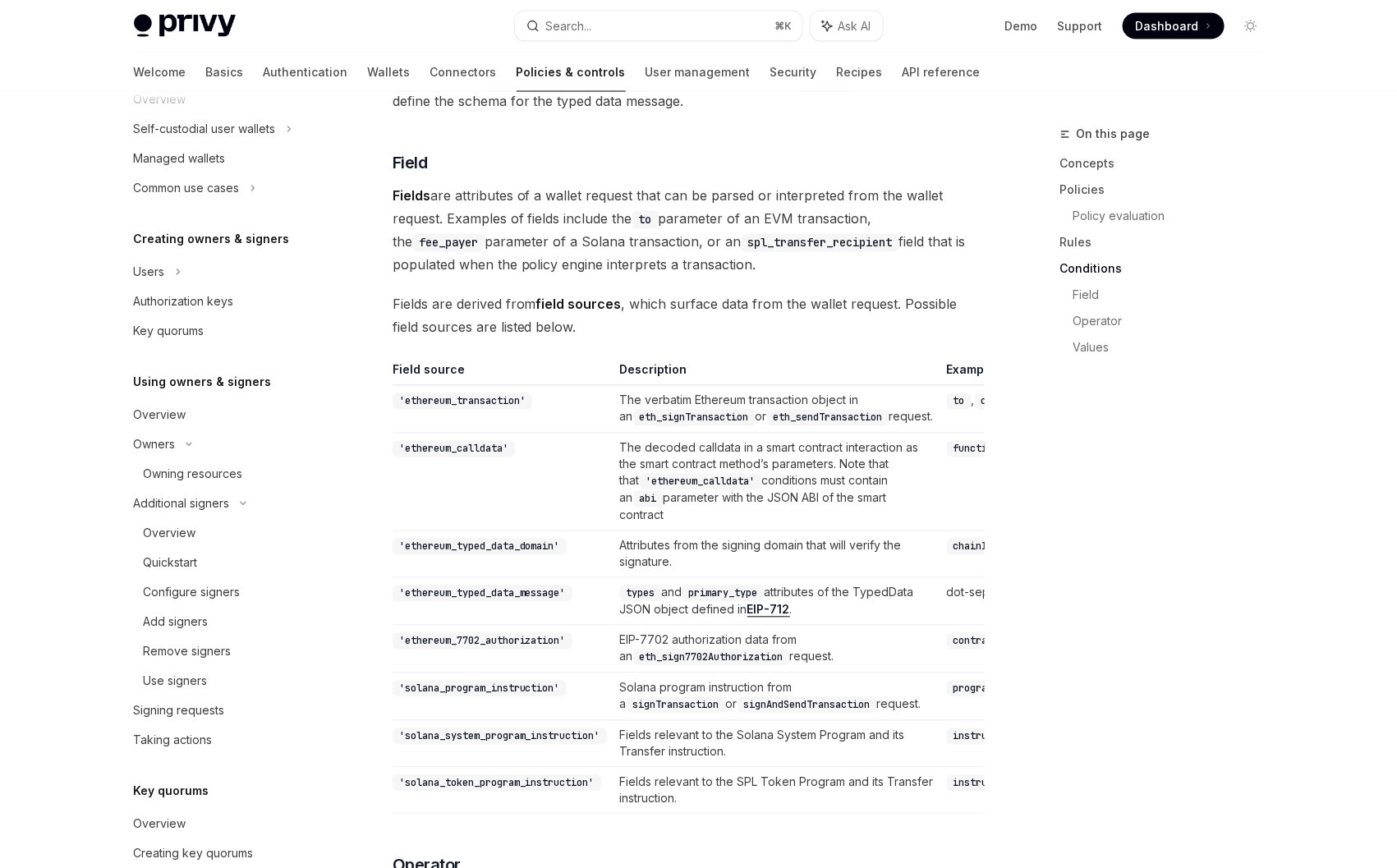
scroll to position [228, 0]
click at [177, 426] on div "Overview" at bounding box center [160, 417] width 52 height 19
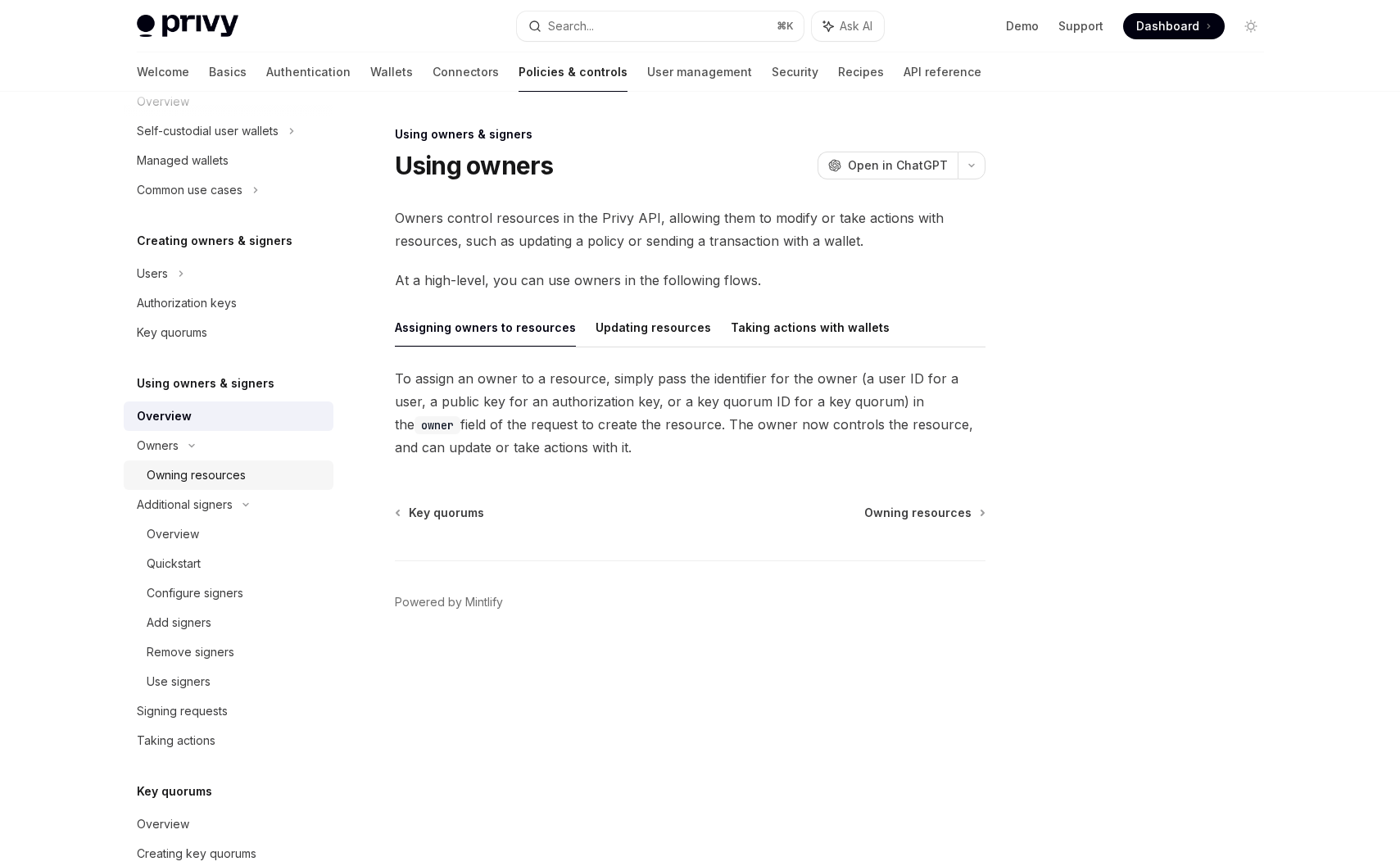
click at [188, 470] on div "Owning resources" at bounding box center [196, 474] width 99 height 19
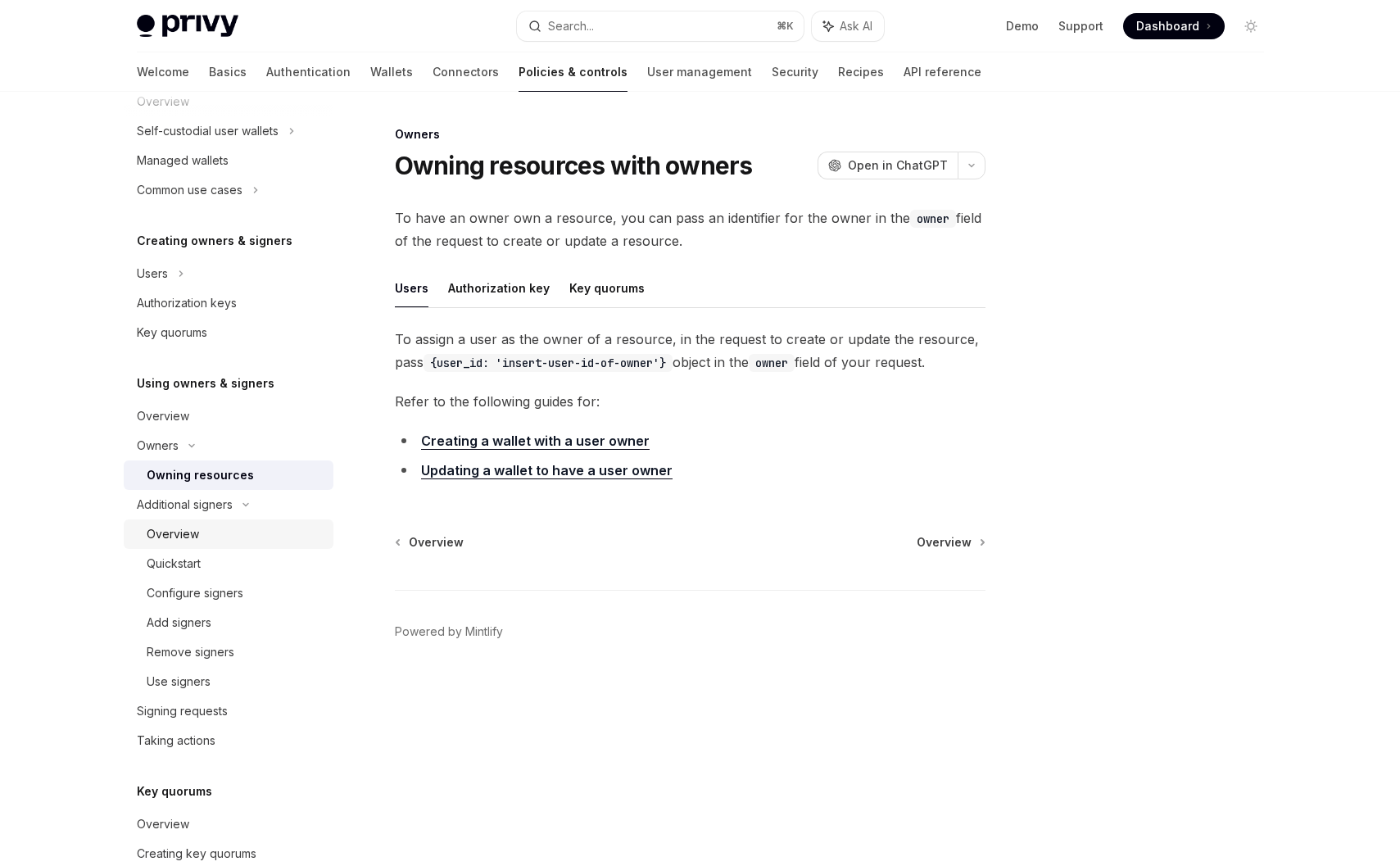
click at [194, 533] on div "Overview" at bounding box center [173, 533] width 52 height 19
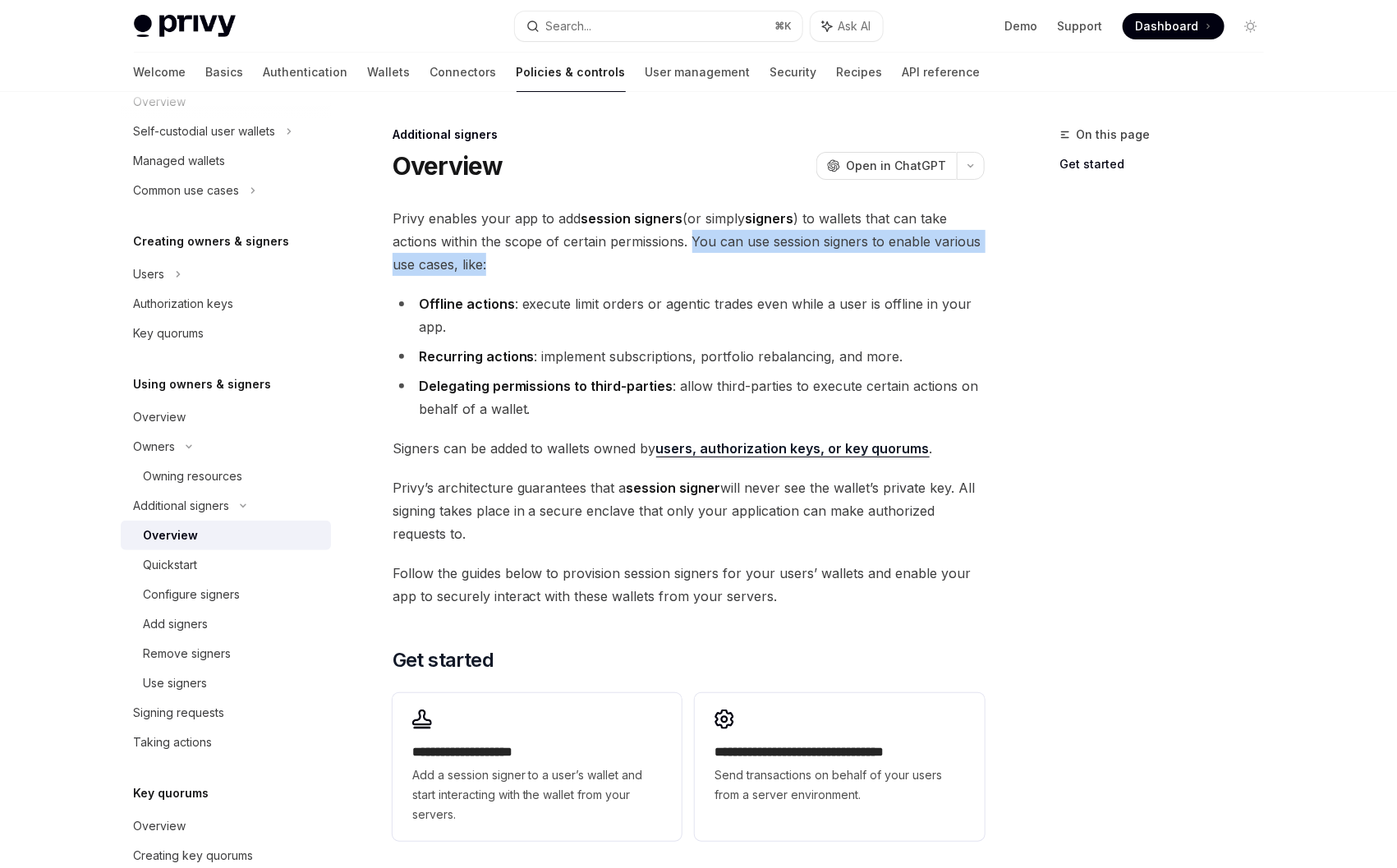
drag, startPoint x: 694, startPoint y: 239, endPoint x: 503, endPoint y: 274, distance: 194.2
click at [503, 274] on span "Privy enables your app to add session signers (or simply signers ) to wallets t…" at bounding box center [689, 242] width 592 height 69
copy span "You can use session signers to enable various use cases, like:"
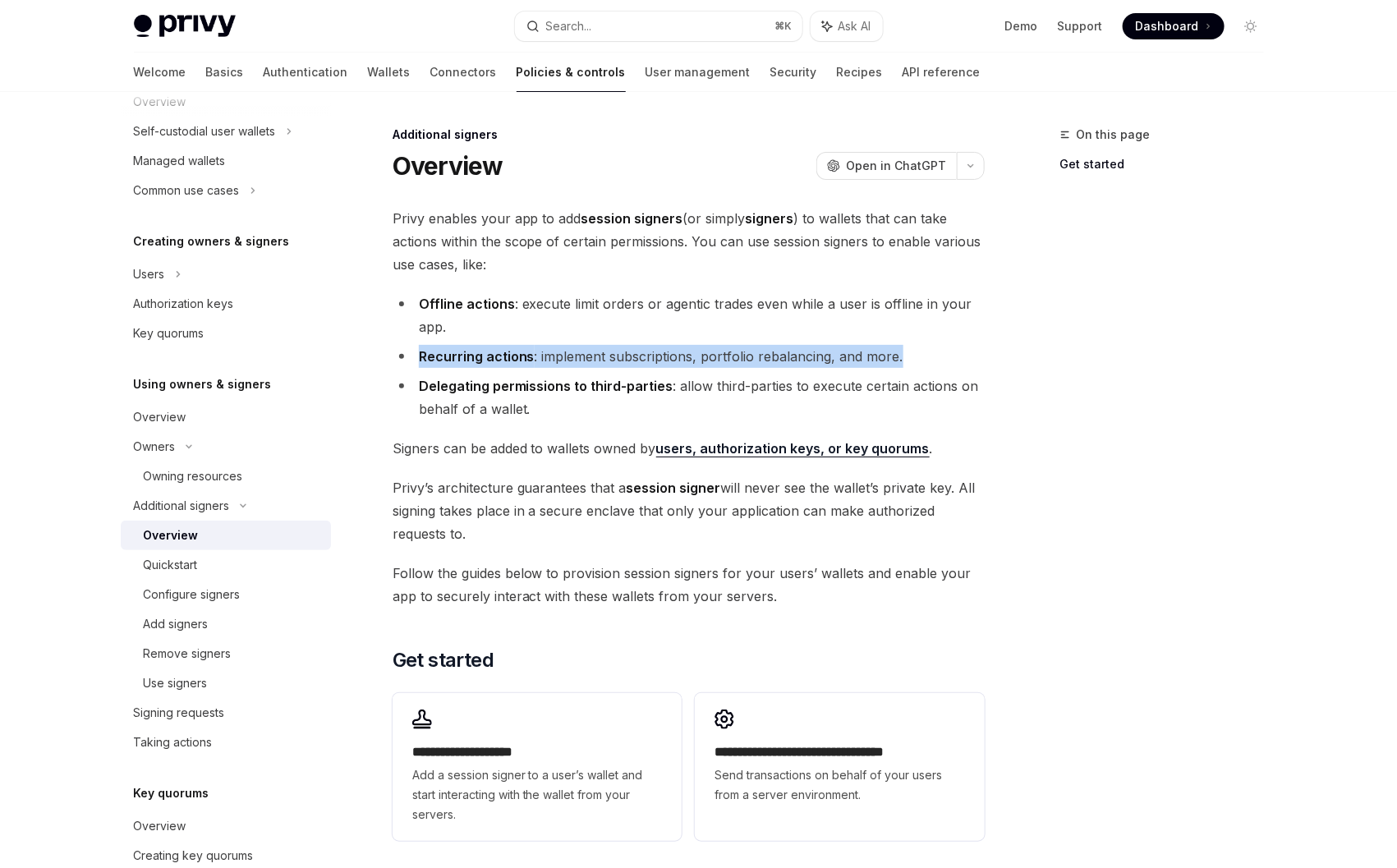
drag, startPoint x: 883, startPoint y: 352, endPoint x: 410, endPoint y: 349, distance: 473.0
click at [410, 349] on li "Recurring actions : implement subscriptions, portfolio rebalancing, and more." at bounding box center [689, 356] width 592 height 23
copy li "Recurring actions : implement subscriptions, portfolio rebalancing, and more."
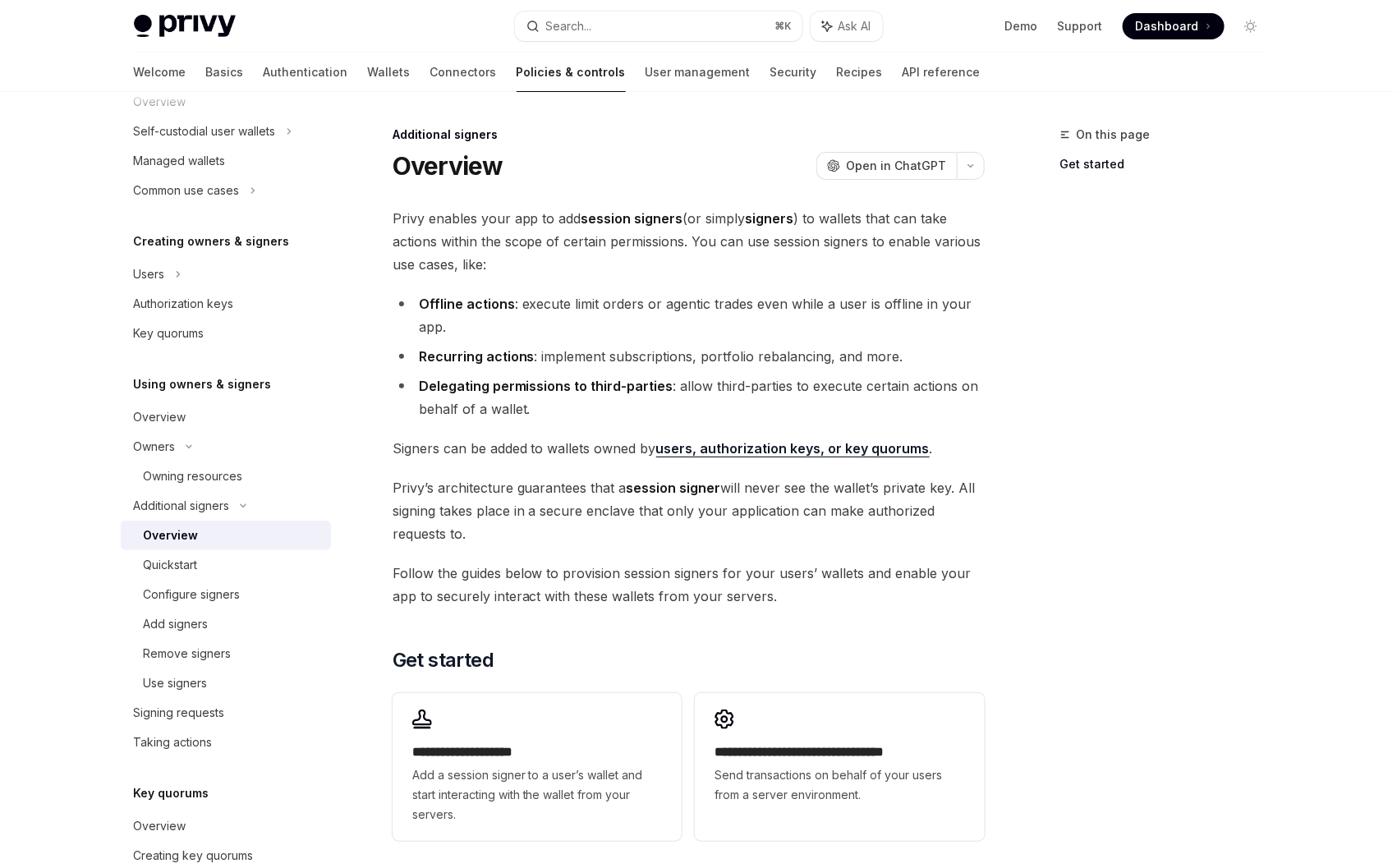
click at [546, 409] on li "Delegating permissions to third-parties : allow third-parties to execute certai…" at bounding box center [689, 398] width 592 height 46
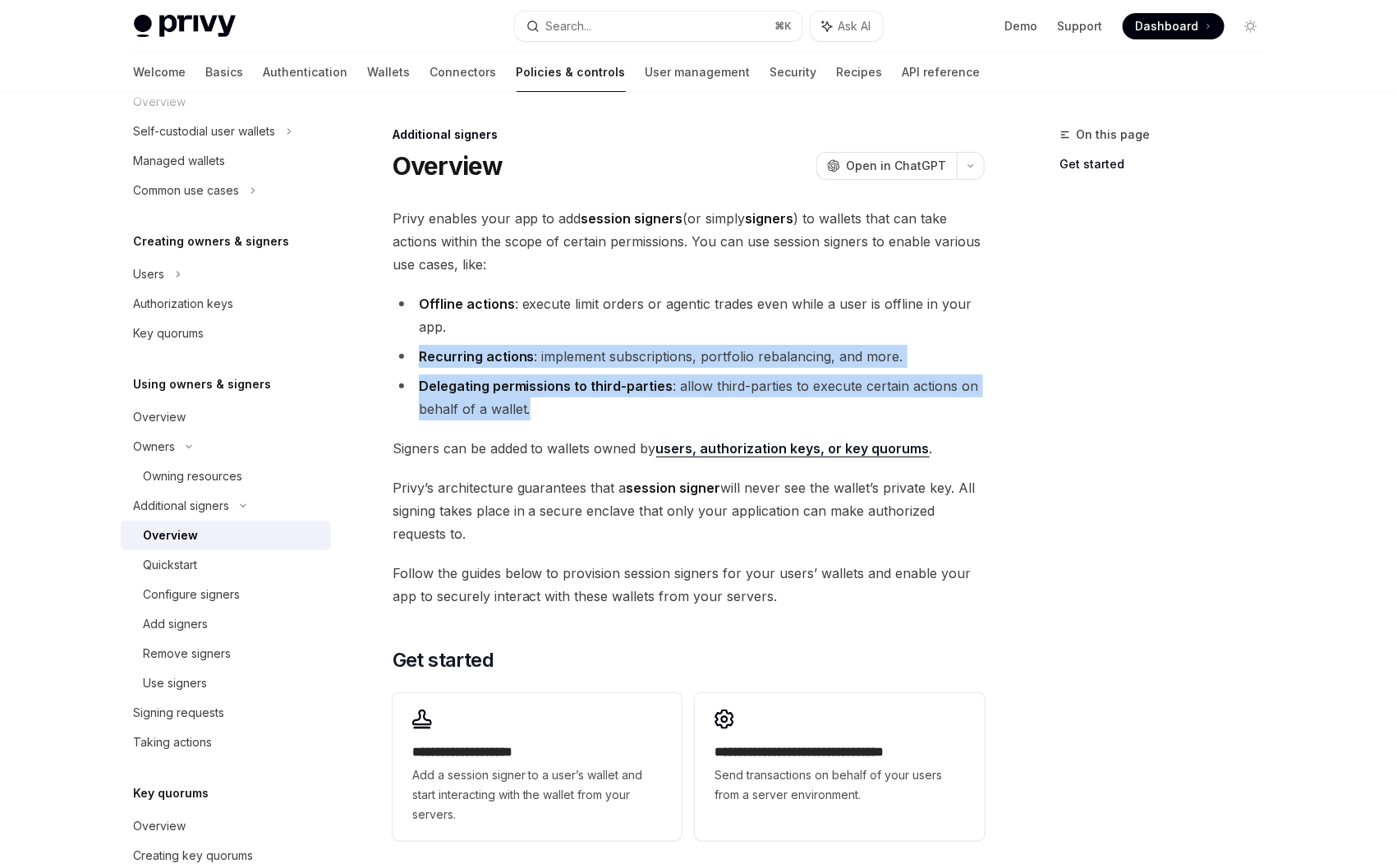
drag, startPoint x: 549, startPoint y: 410, endPoint x: 421, endPoint y: 355, distance: 139.3
click at [421, 355] on ul "Offline actions : execute limit orders or agentic trades even while a user is o…" at bounding box center [689, 356] width 592 height 128
copy ul "Recurring actions : implement subscriptions, portfolio rebalancing, and more. D…"
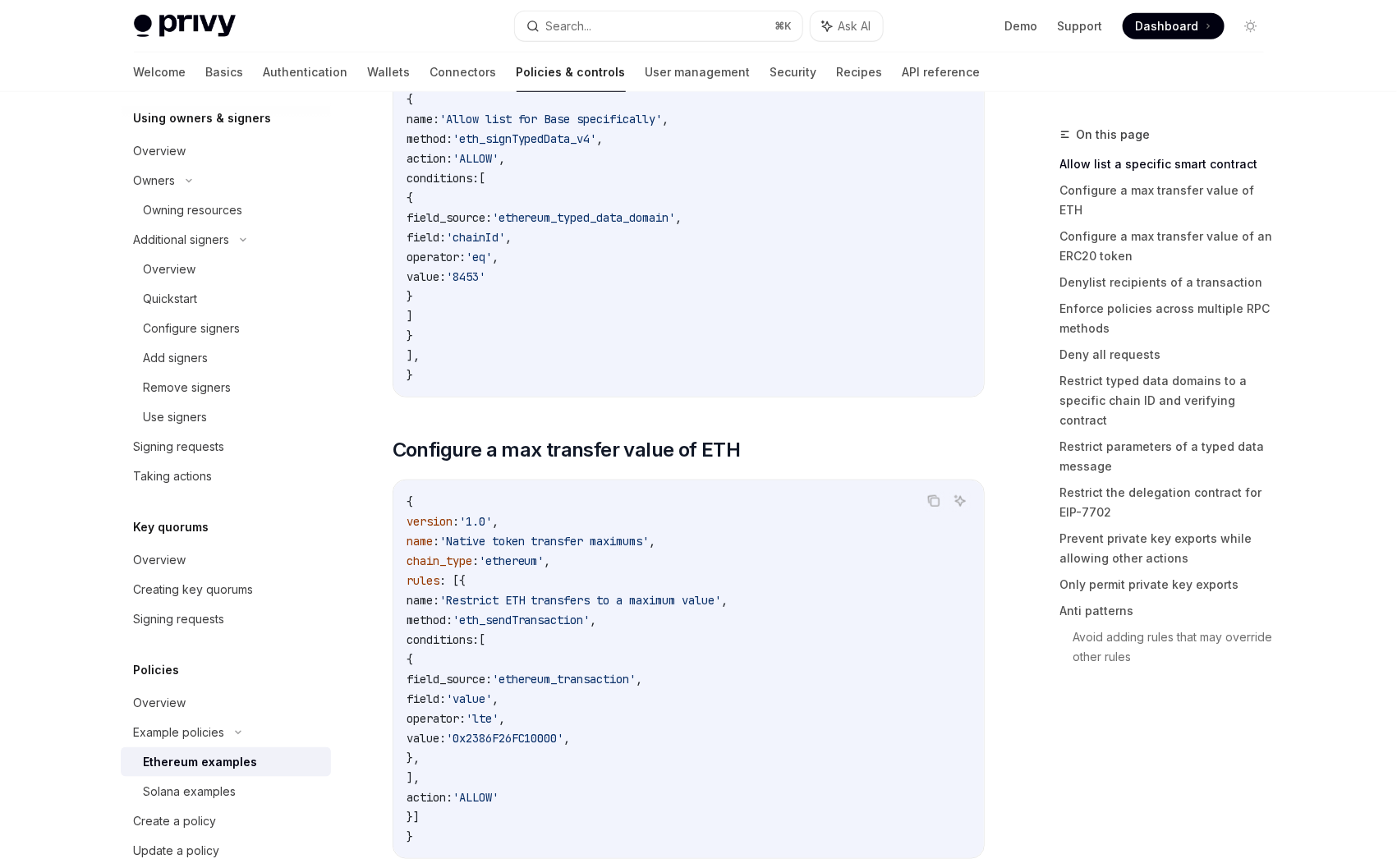
scroll to position [550, 0]
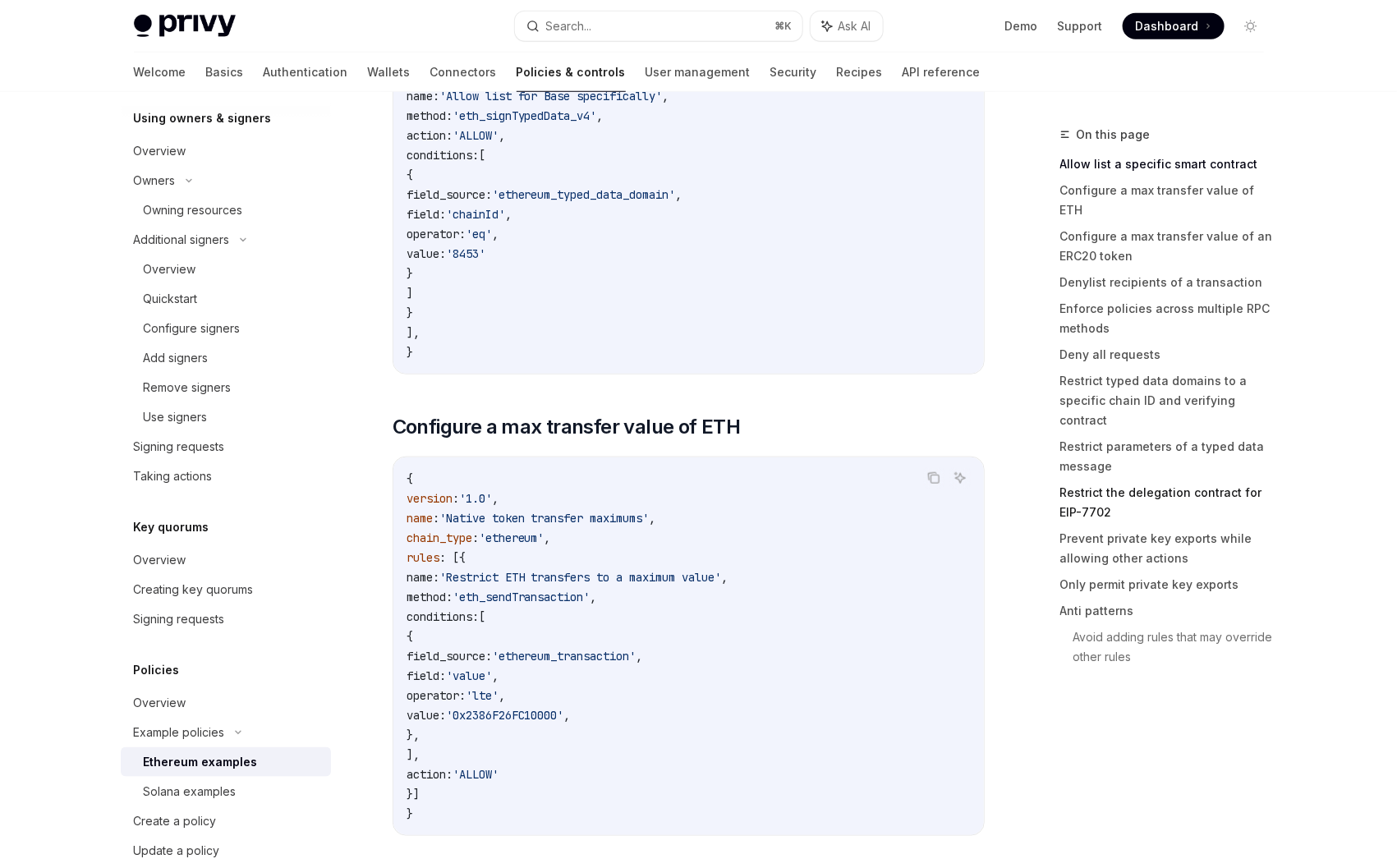
click at [1083, 480] on link "Restrict the delegation contract for EIP-7702" at bounding box center [1169, 503] width 217 height 46
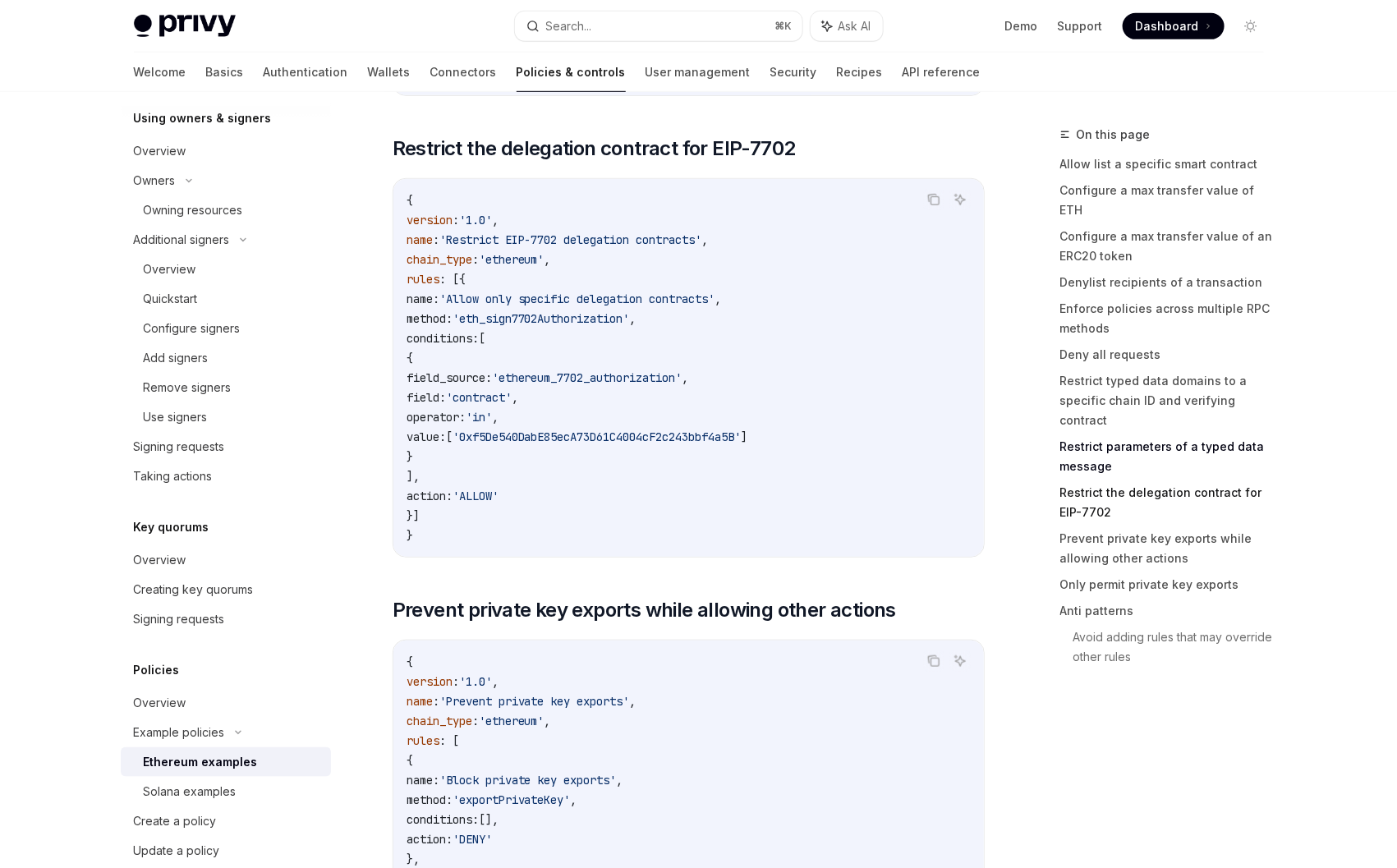
scroll to position [6022, 0]
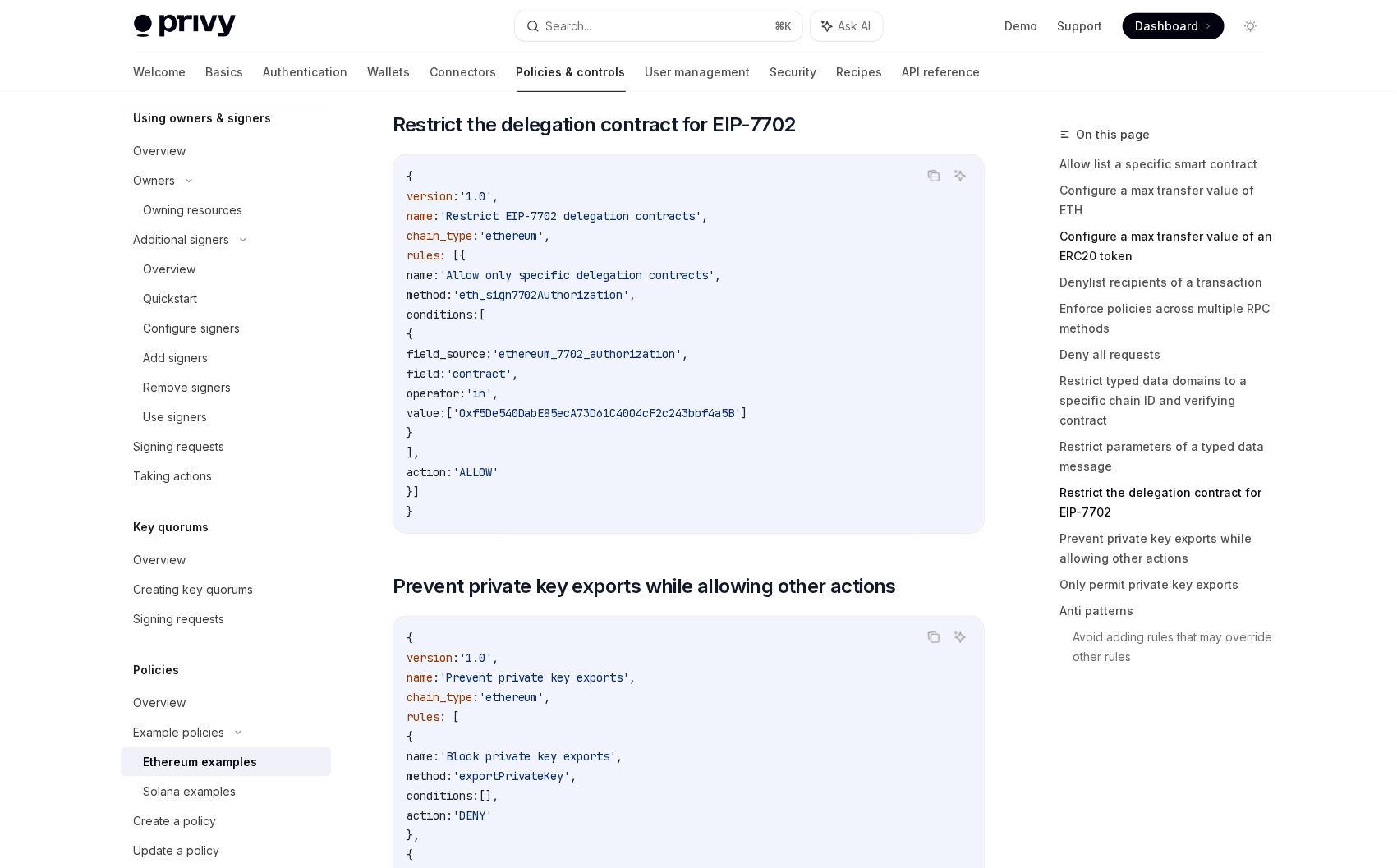
click at [1095, 228] on link "Configure a max transfer value of an ERC20 token" at bounding box center [1169, 246] width 217 height 46
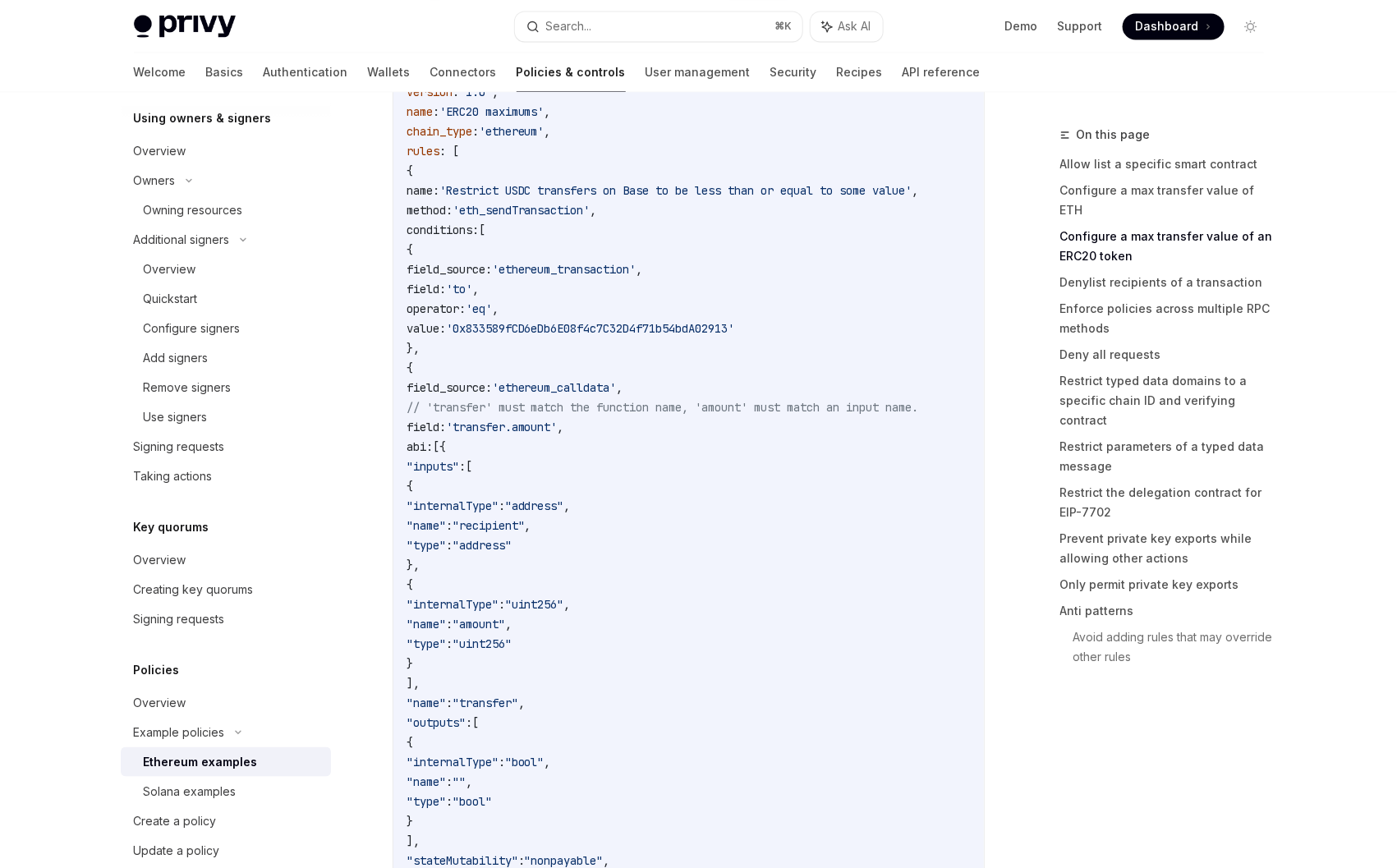
scroll to position [0, 115]
click at [196, 809] on link "Create a policy" at bounding box center [226, 821] width 211 height 30
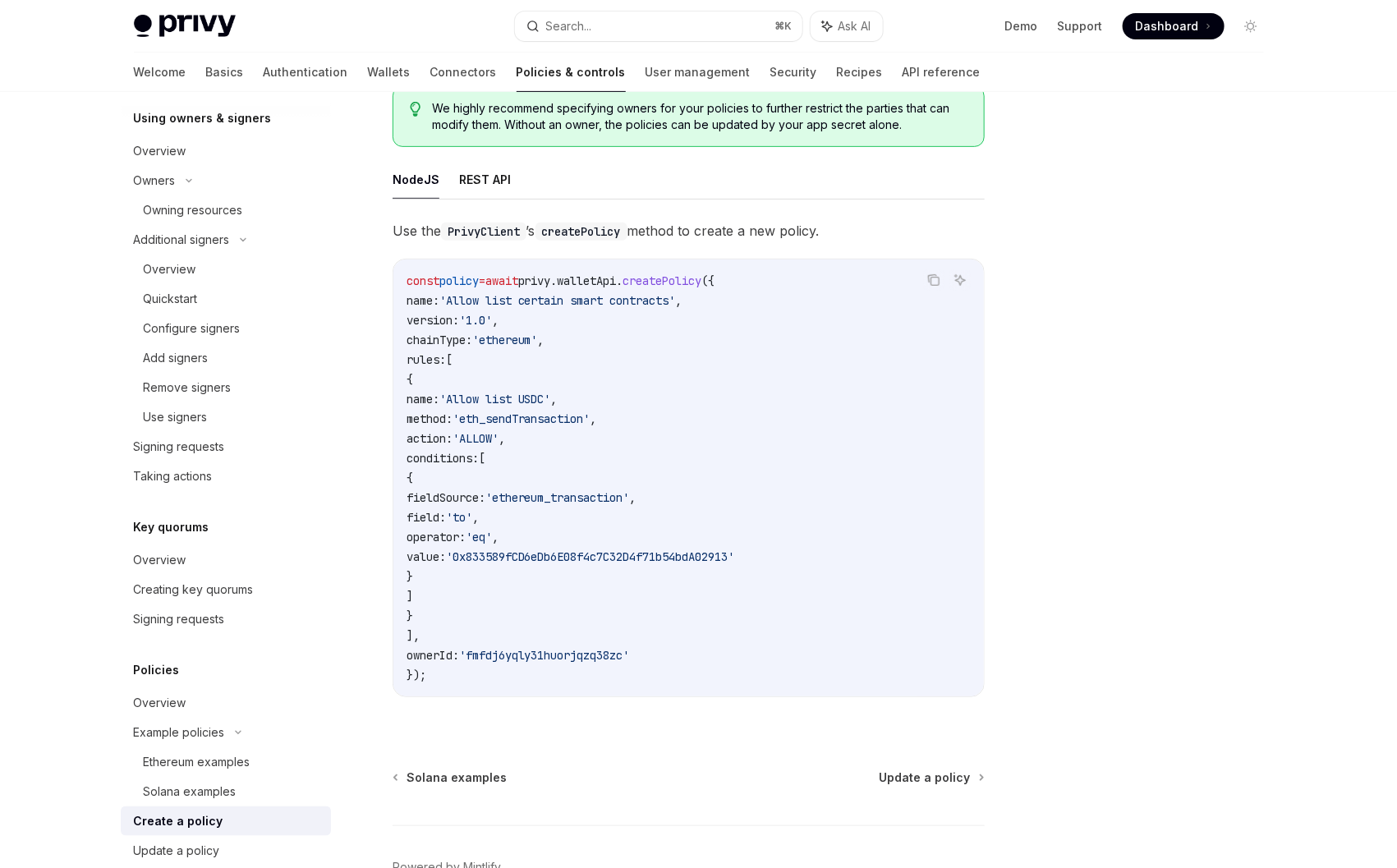
scroll to position [145, 0]
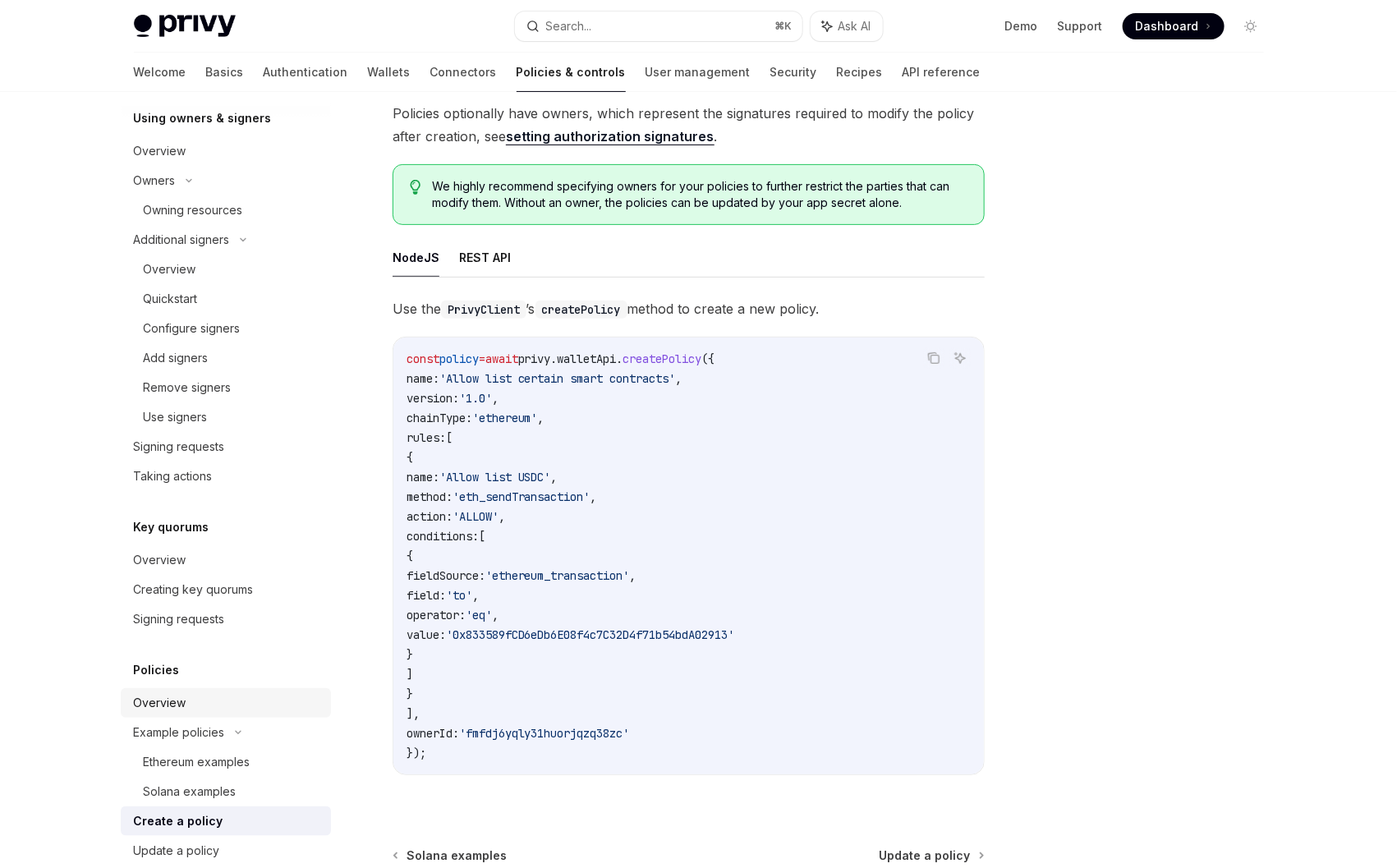
click at [198, 709] on div "Overview" at bounding box center [227, 702] width 187 height 19
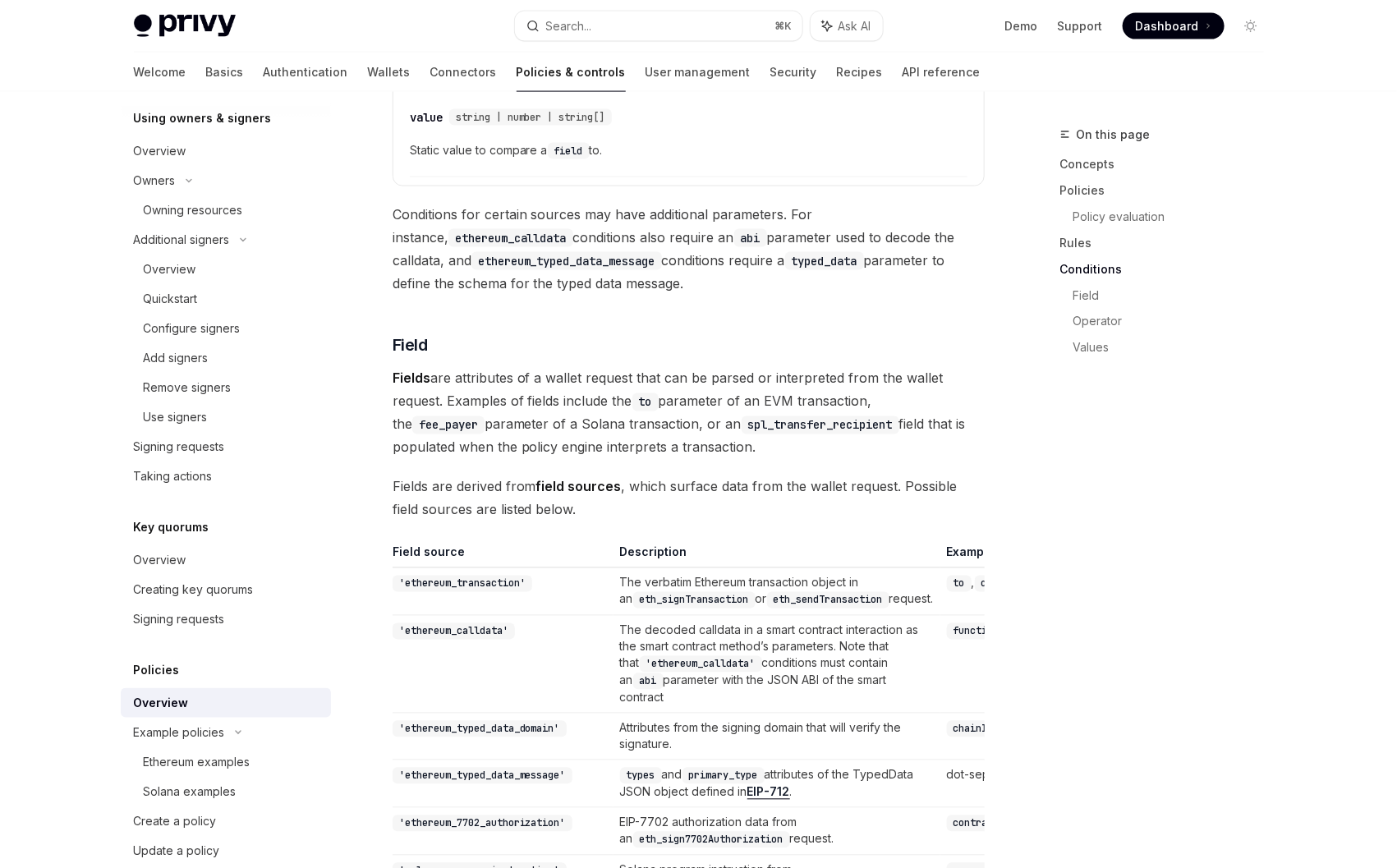
scroll to position [3901, 0]
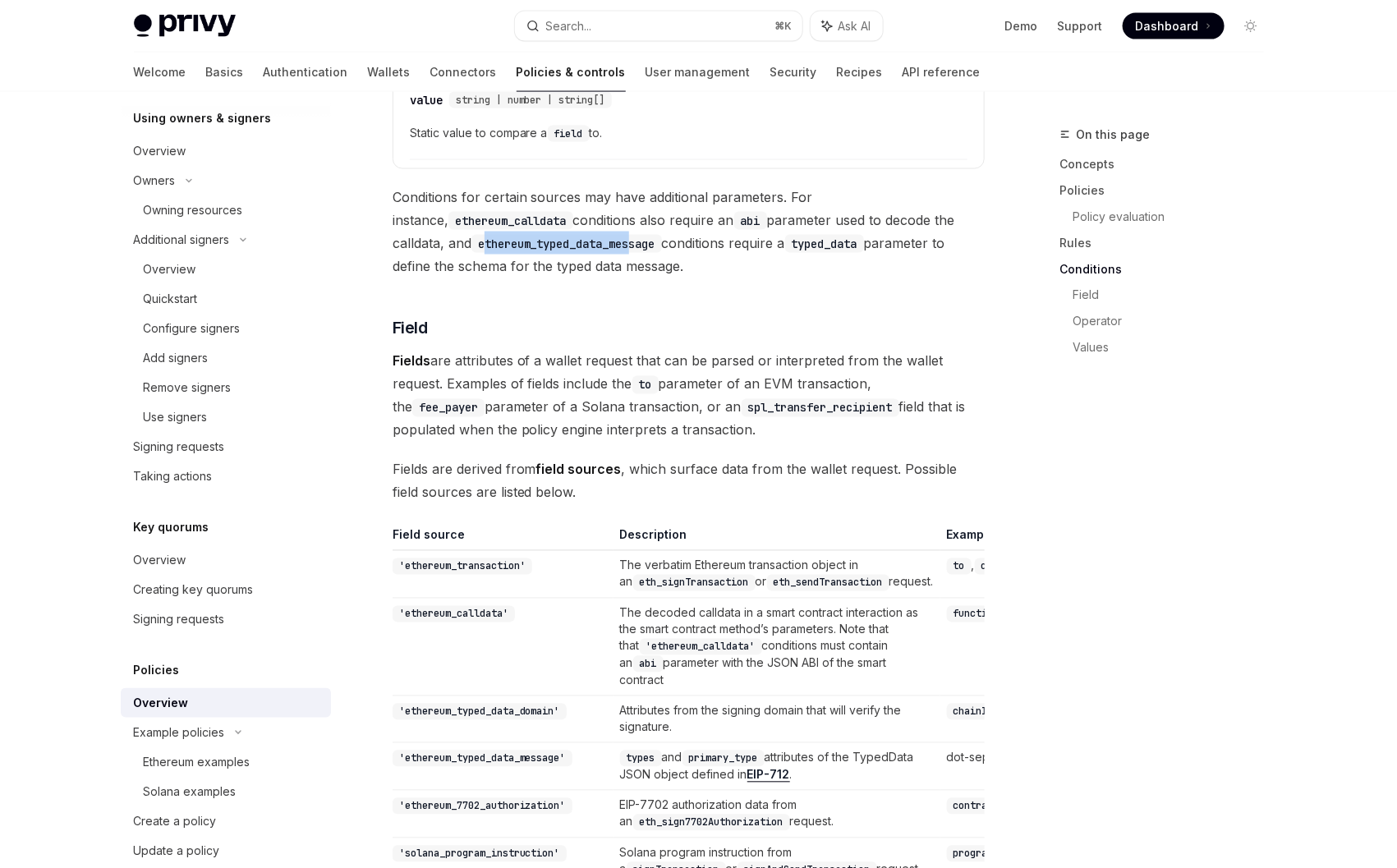
drag, startPoint x: 430, startPoint y: 242, endPoint x: 583, endPoint y: 250, distance: 153.2
click at [583, 250] on span "Conditions for certain sources may have additional parameters. For instance, et…" at bounding box center [689, 231] width 592 height 92
drag, startPoint x: 773, startPoint y: 240, endPoint x: 835, endPoint y: 243, distance: 62.1
click at [824, 241] on code "typed_data" at bounding box center [824, 244] width 79 height 18
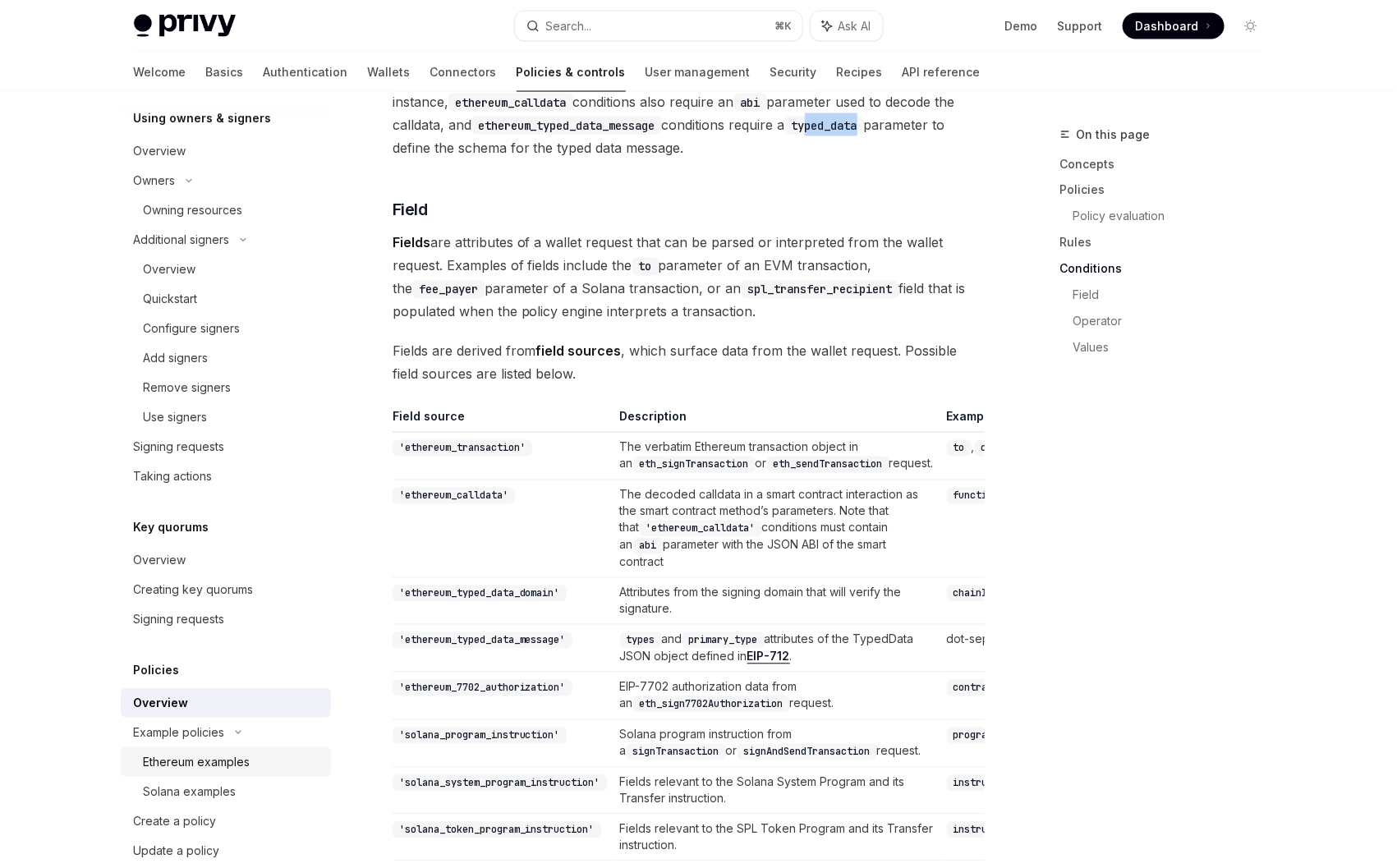
click at [260, 750] on link "Ethereum examples" at bounding box center [226, 761] width 211 height 30
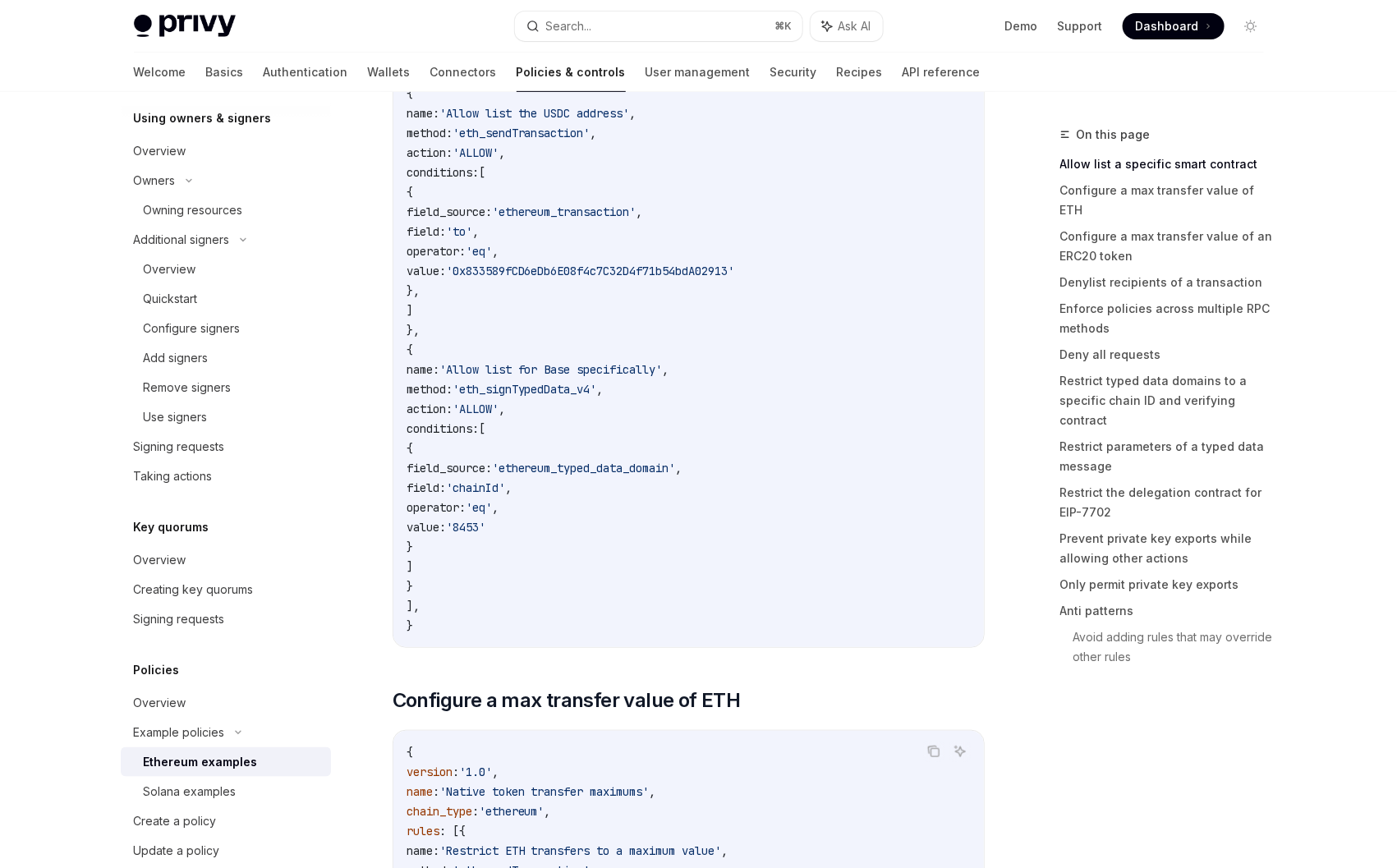
scroll to position [285, 0]
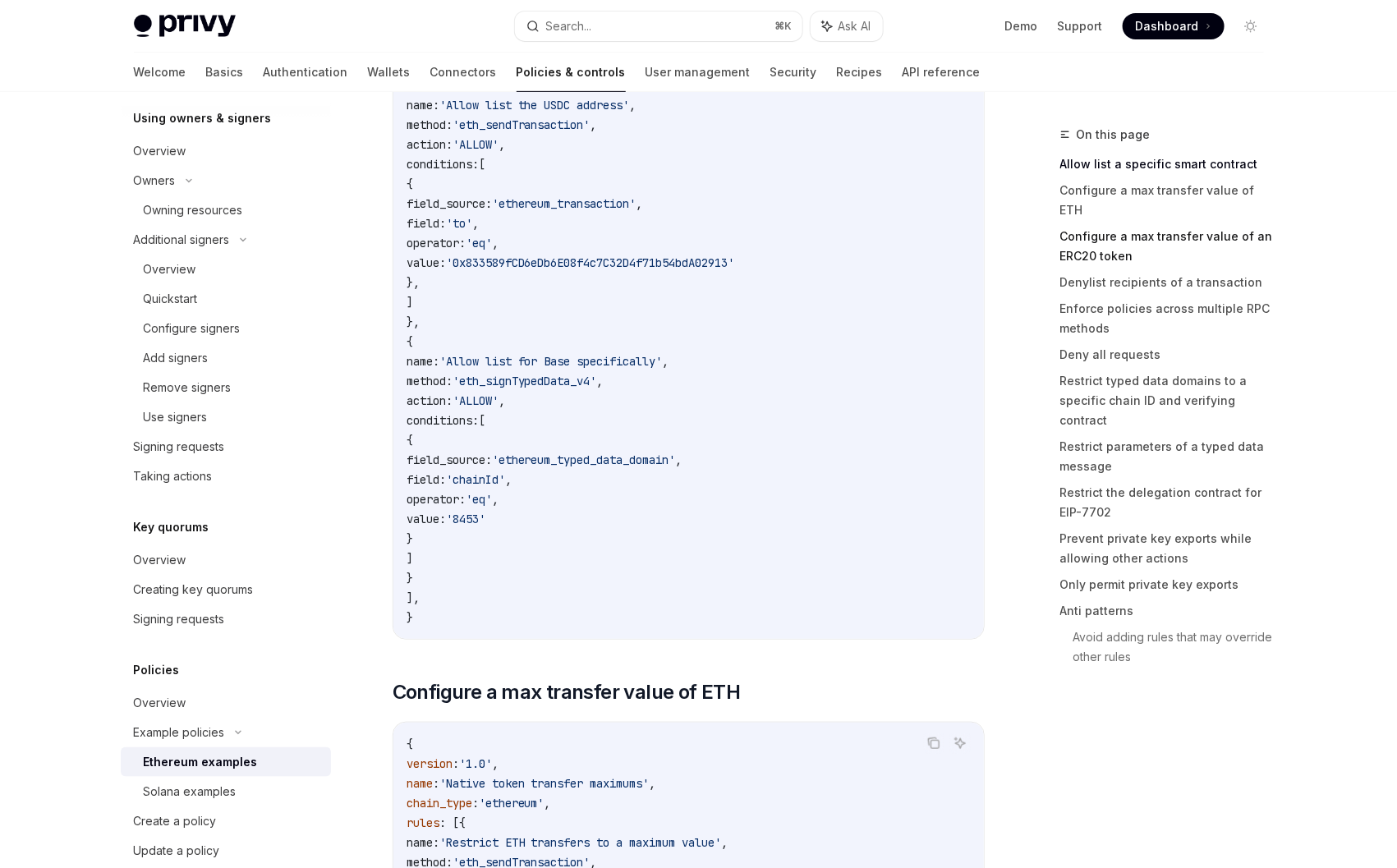
click at [1106, 223] on link "Configure a max transfer value of an ERC20 token" at bounding box center [1169, 246] width 217 height 46
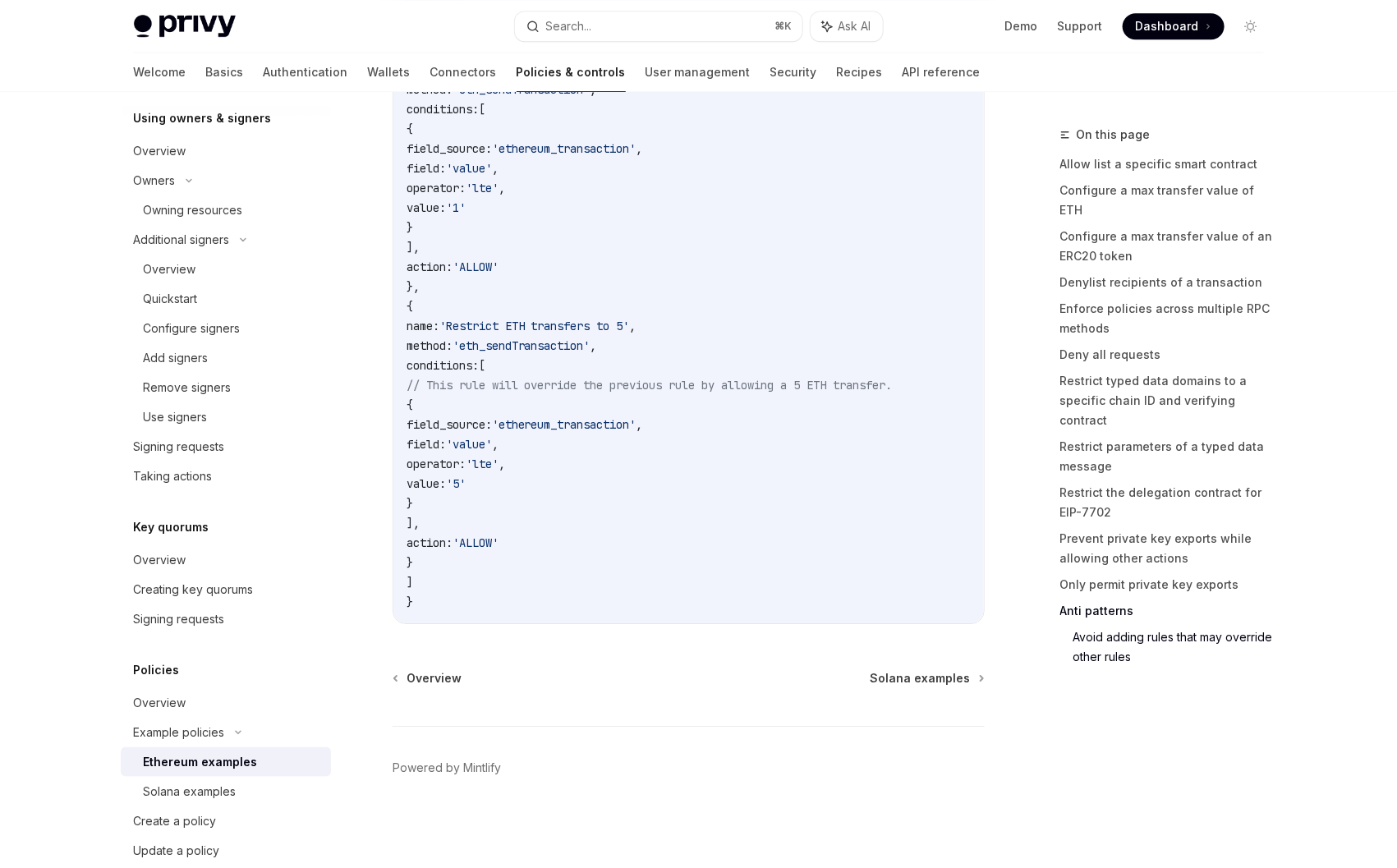
scroll to position [7745, 0]
click at [963, 682] on span "Solana examples" at bounding box center [921, 678] width 100 height 16
type textarea "*"
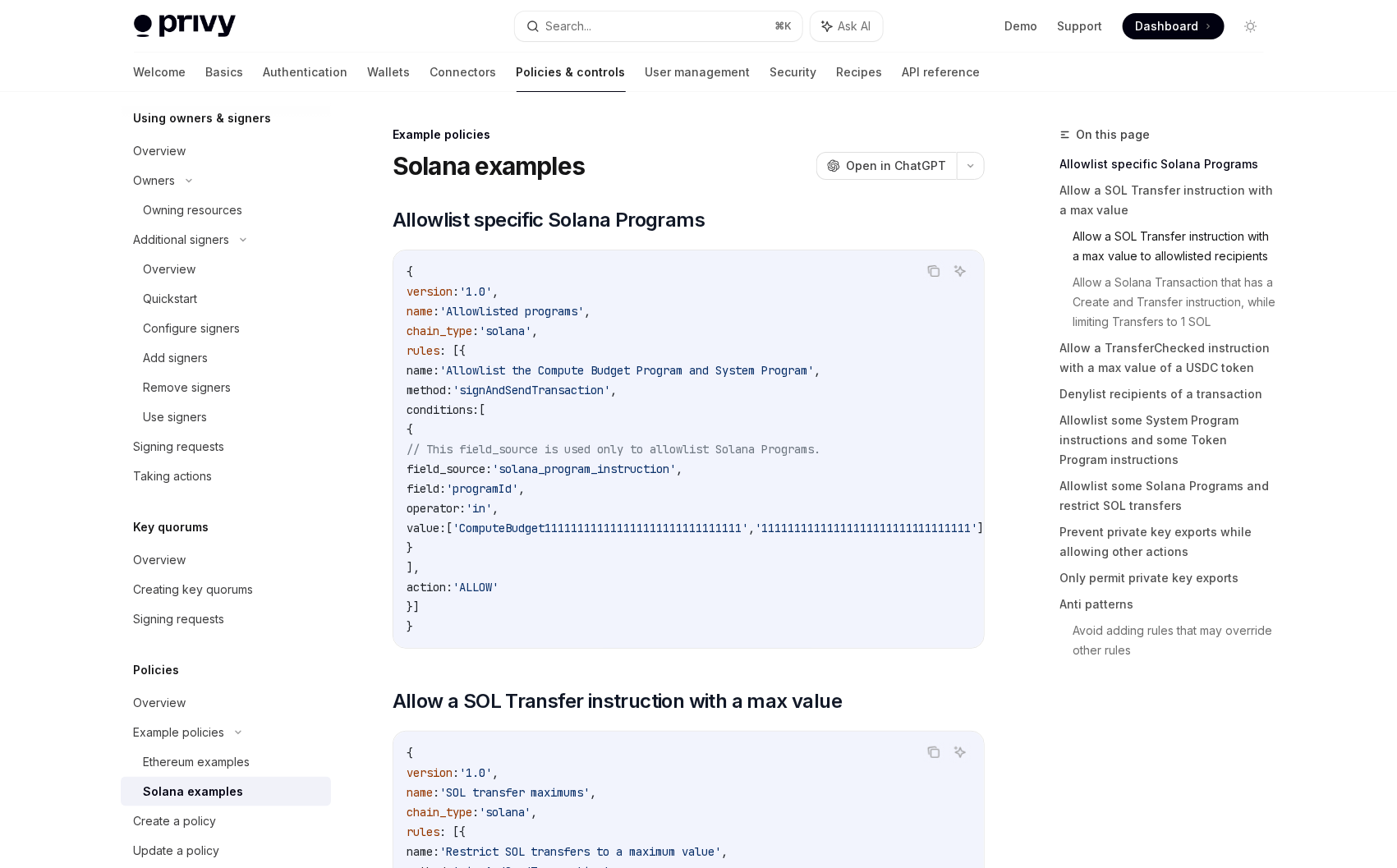
click at [1158, 234] on link "Allow a SOL Transfer instruction with a max value to allowlisted recipients" at bounding box center [1175, 246] width 204 height 46
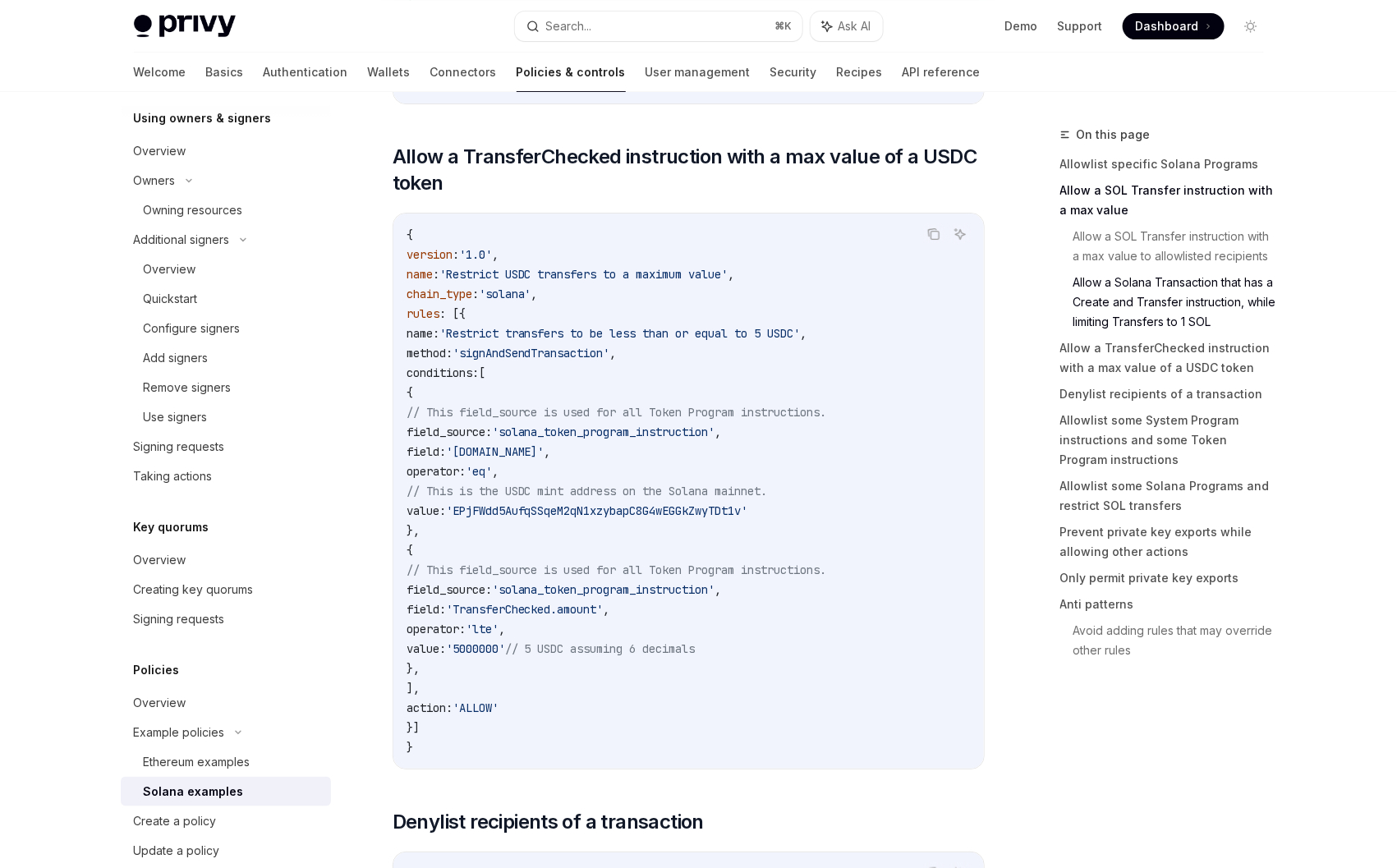
scroll to position [2522, 0]
